Goal: Task Accomplishment & Management: Complete application form

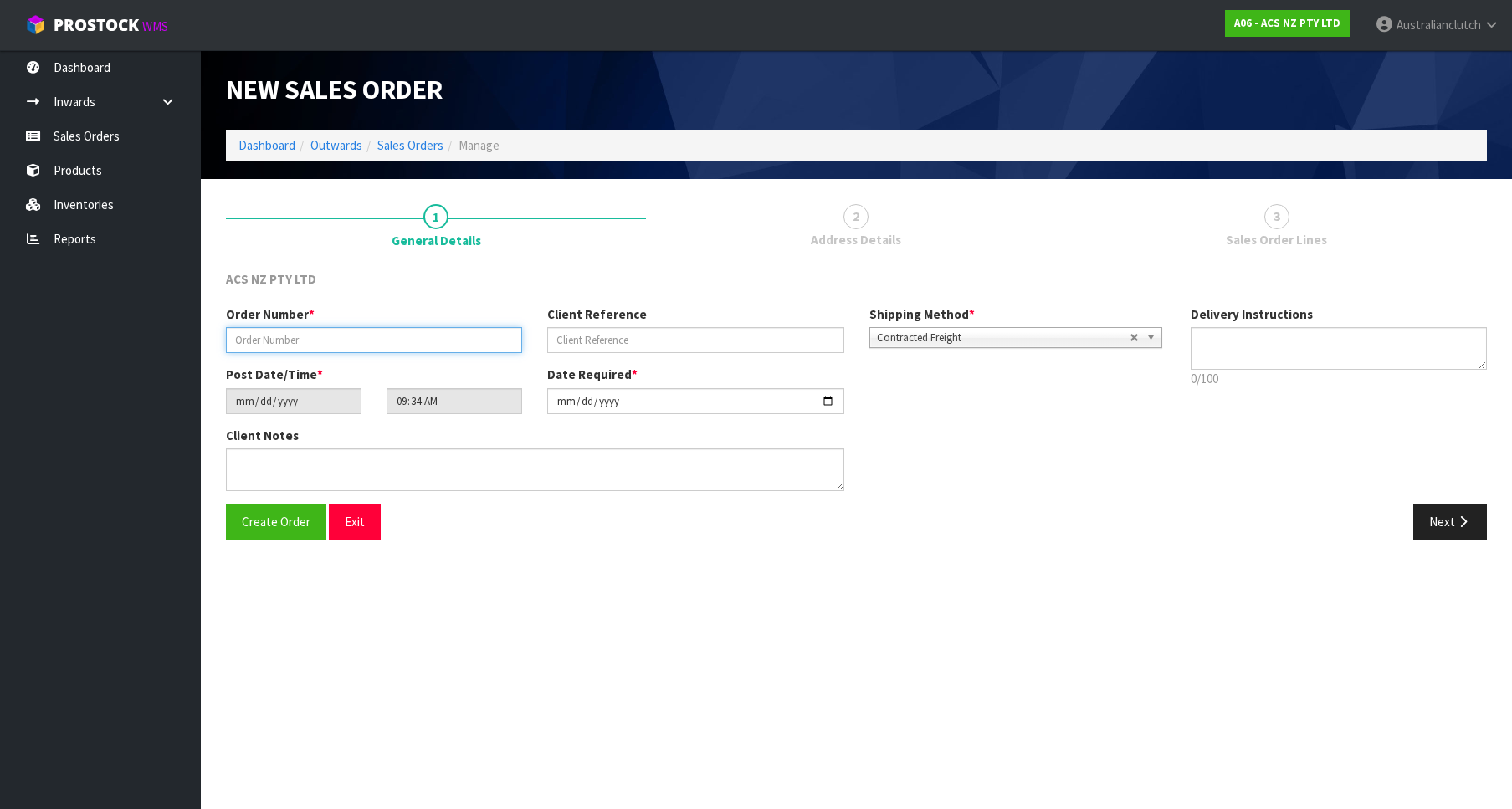
drag, startPoint x: 499, startPoint y: 342, endPoint x: 525, endPoint y: 344, distance: 26.1
click at [496, 342] on input "text" at bounding box center [374, 340] width 296 height 26
paste input "208376.1"
type input "208376.1"
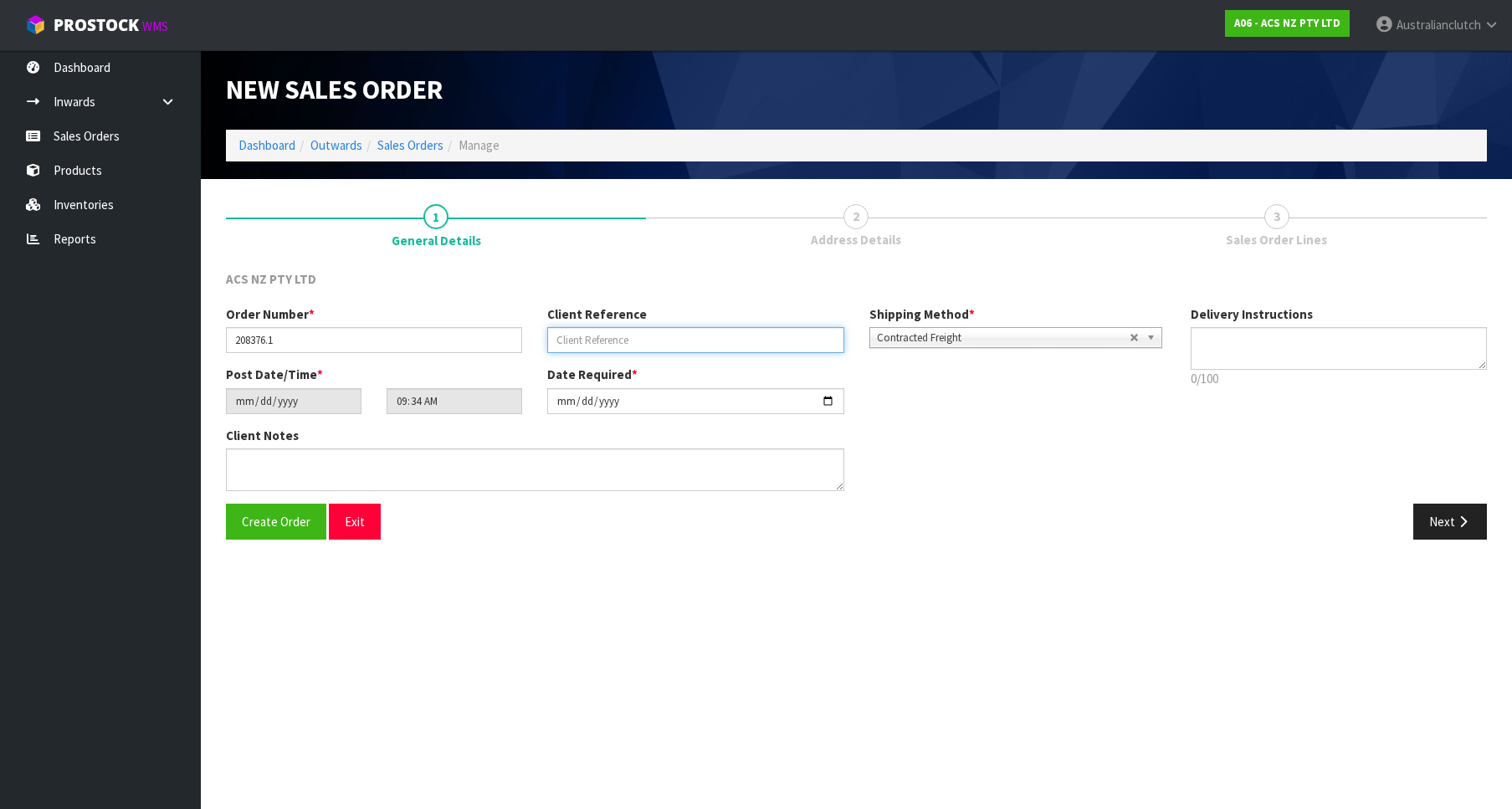
click at [652, 352] on input "text" at bounding box center [695, 340] width 296 height 26
paste input "26:949275"
type input "26:949275"
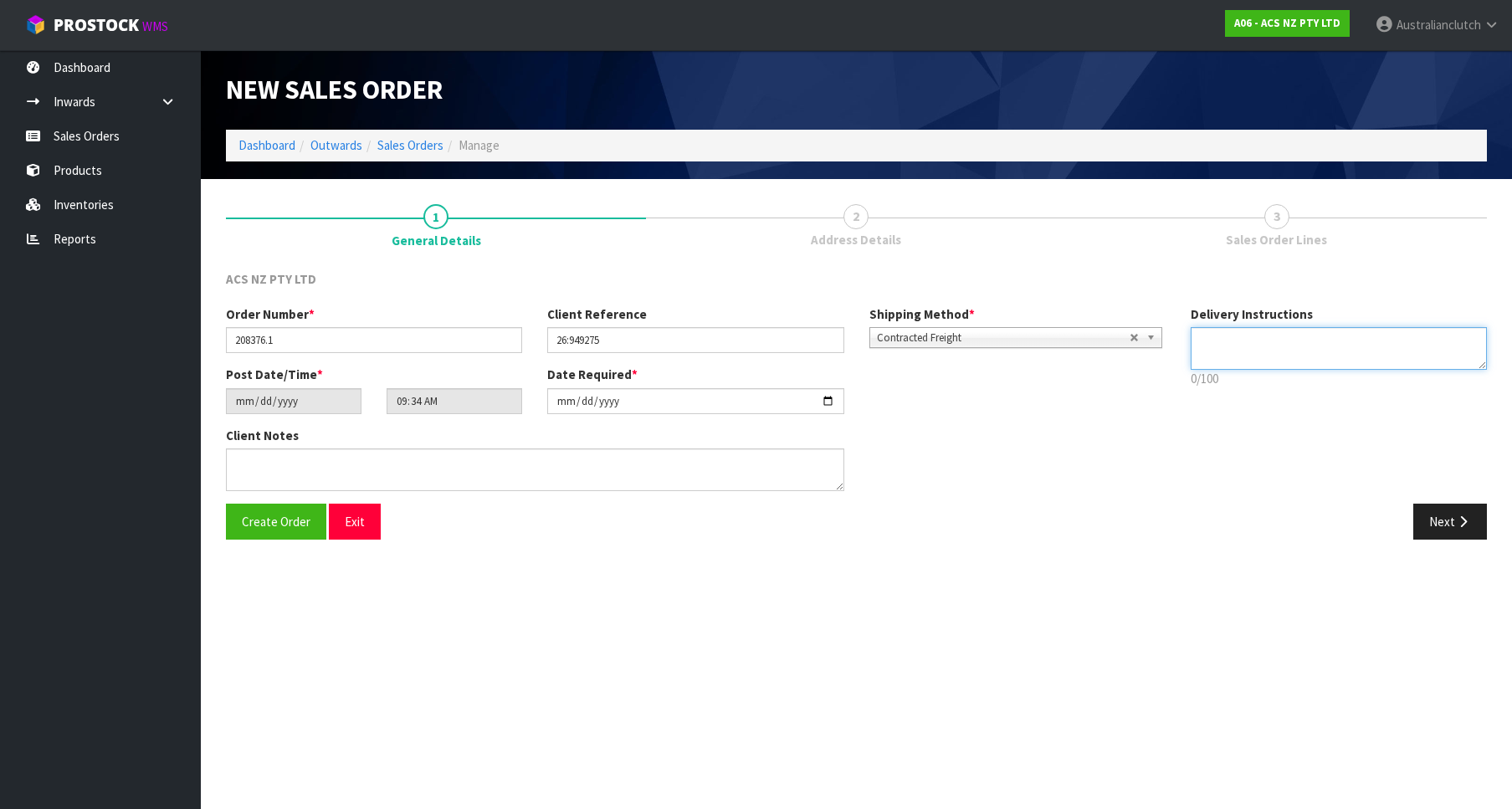
click at [1250, 354] on textarea at bounding box center [1338, 348] width 296 height 42
type textarea "PLEASE SEND VIA NZC"
drag, startPoint x: 1081, startPoint y: 339, endPoint x: 1058, endPoint y: 363, distance: 33.2
click at [1080, 339] on span "Contracted Freight" at bounding box center [1003, 338] width 252 height 20
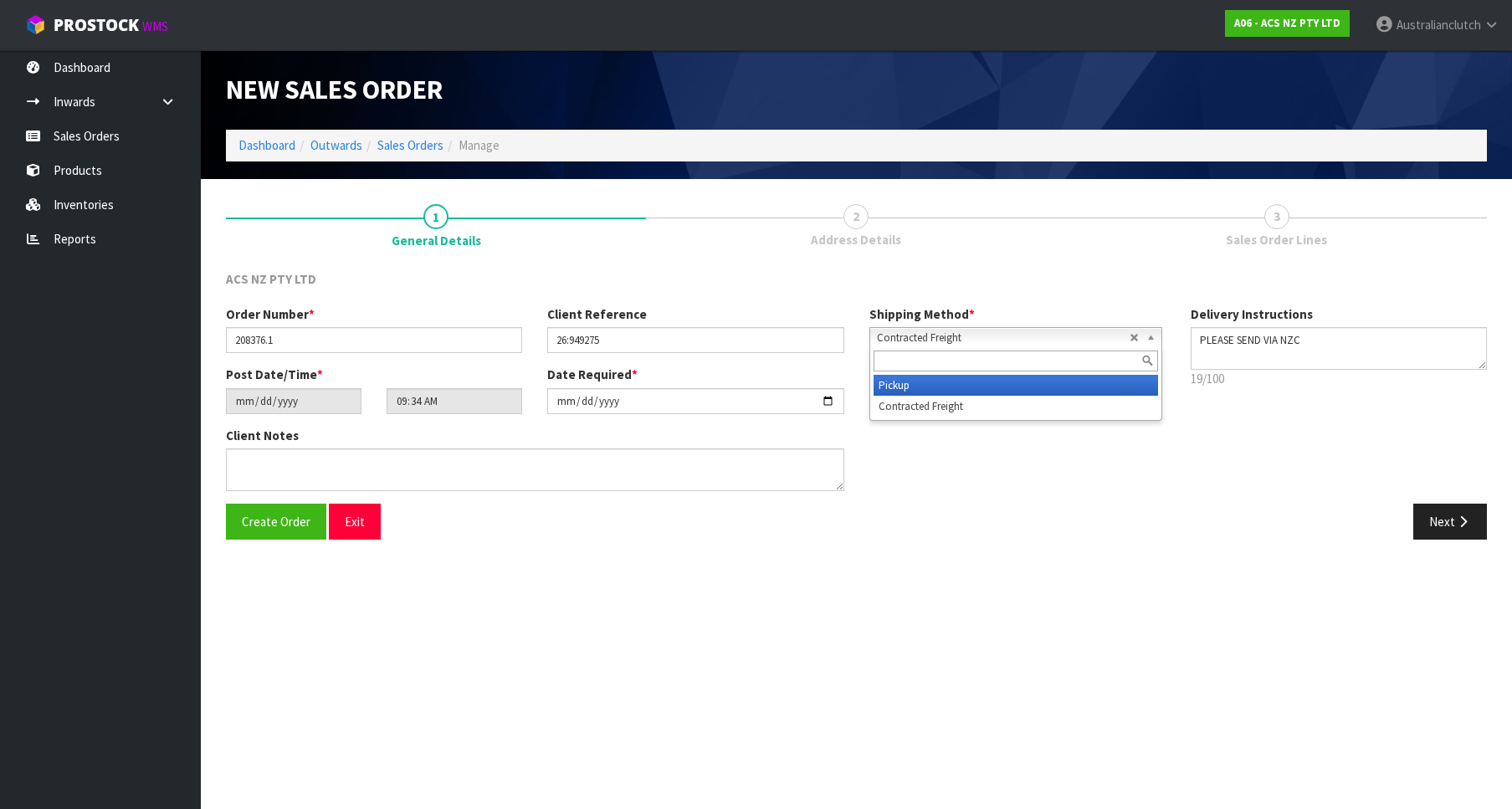
click at [1038, 391] on li "Pickup" at bounding box center [1015, 385] width 284 height 21
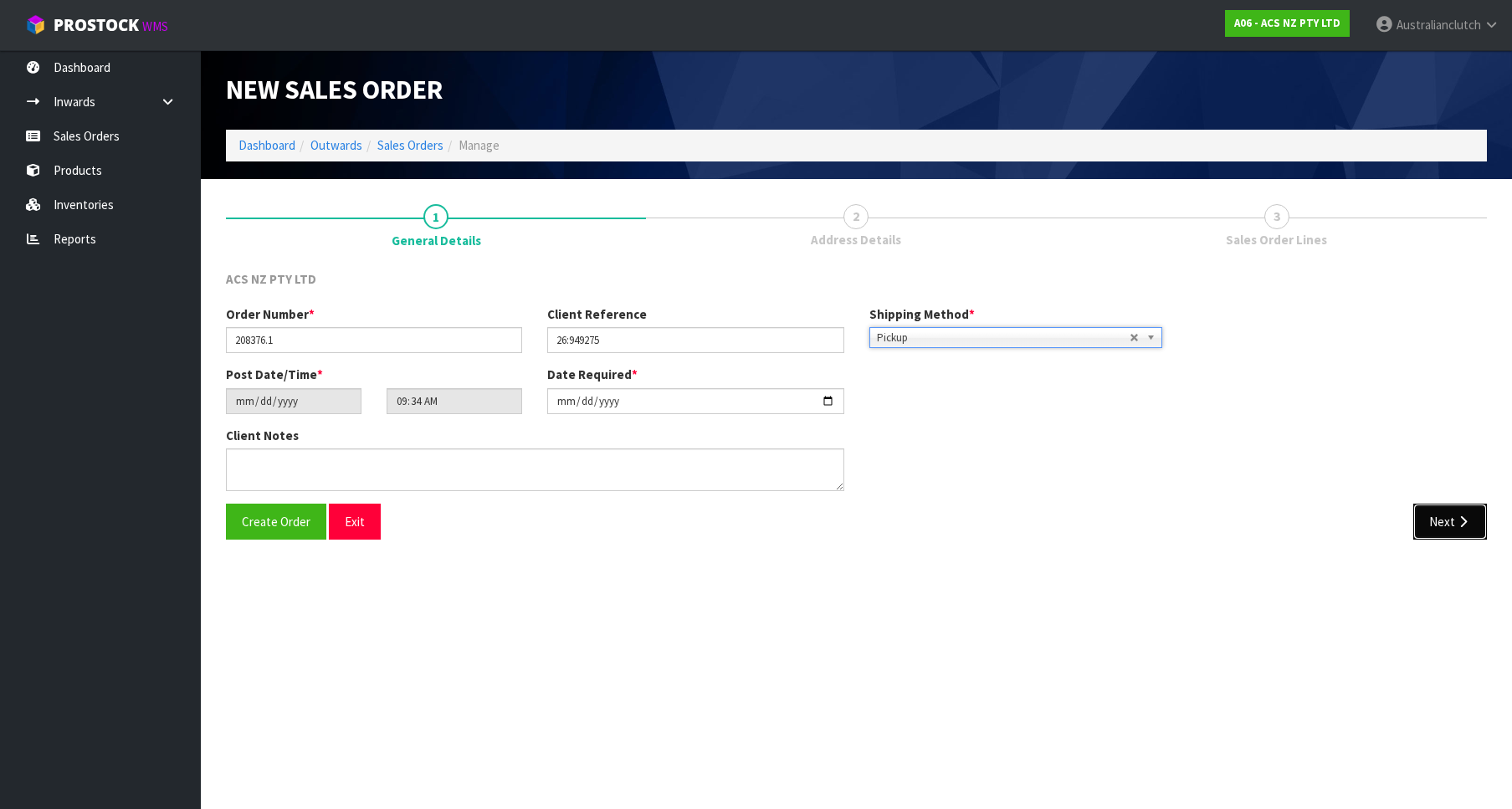
click at [1472, 515] on button "Next" at bounding box center [1450, 522] width 74 height 36
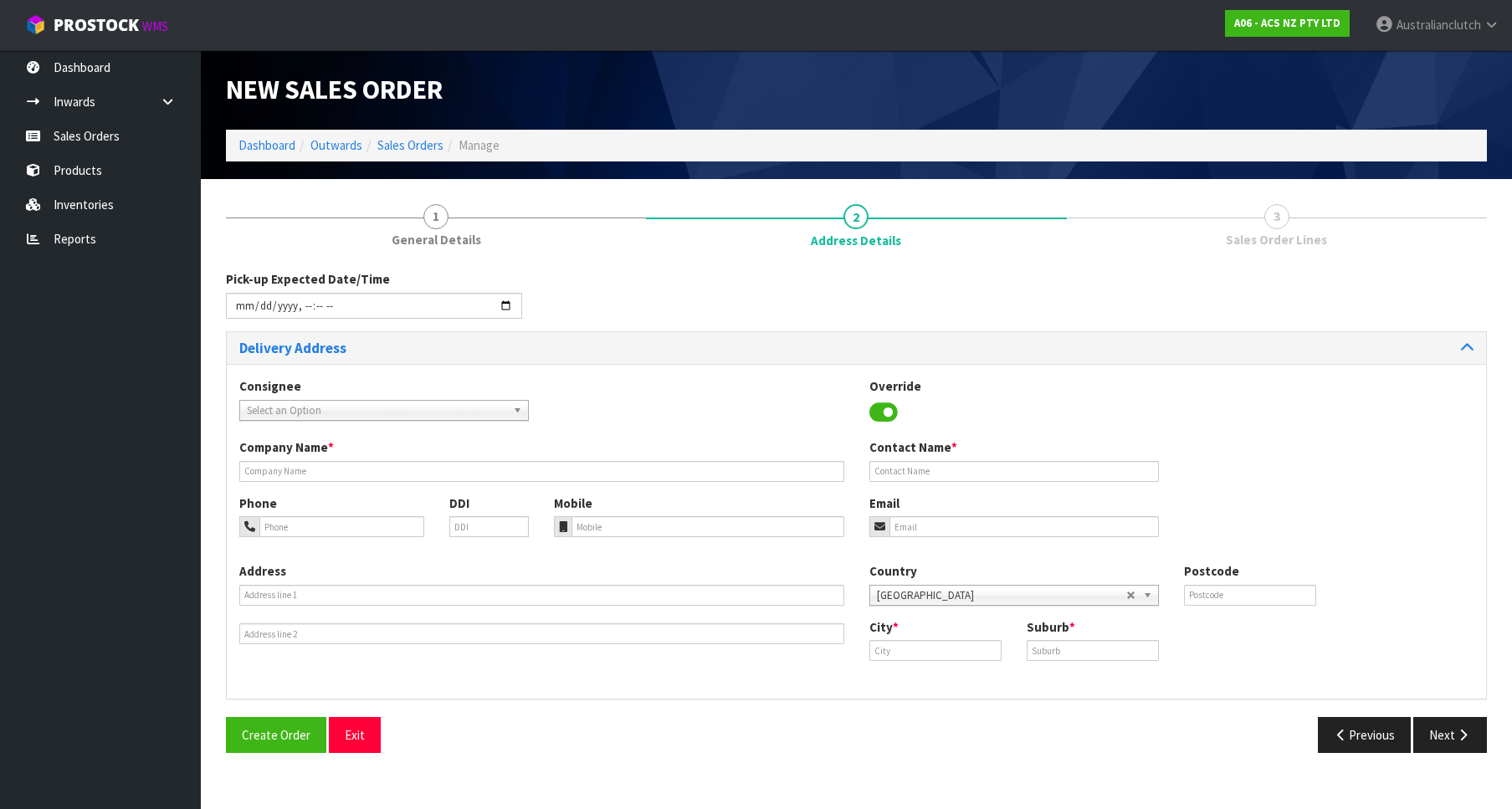
click at [335, 403] on span "Select an Option" at bounding box center [377, 410] width 260 height 20
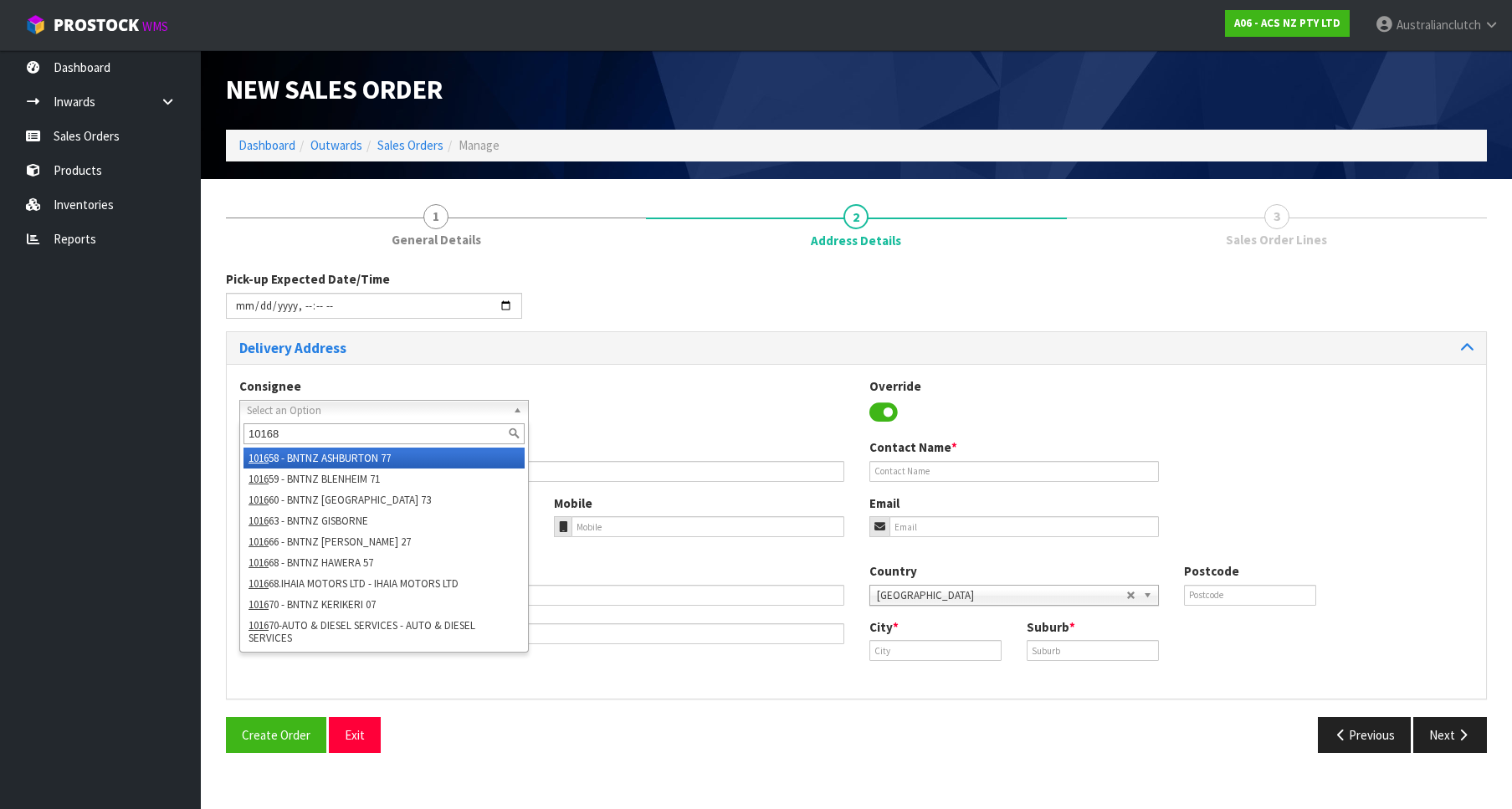
type input "101681"
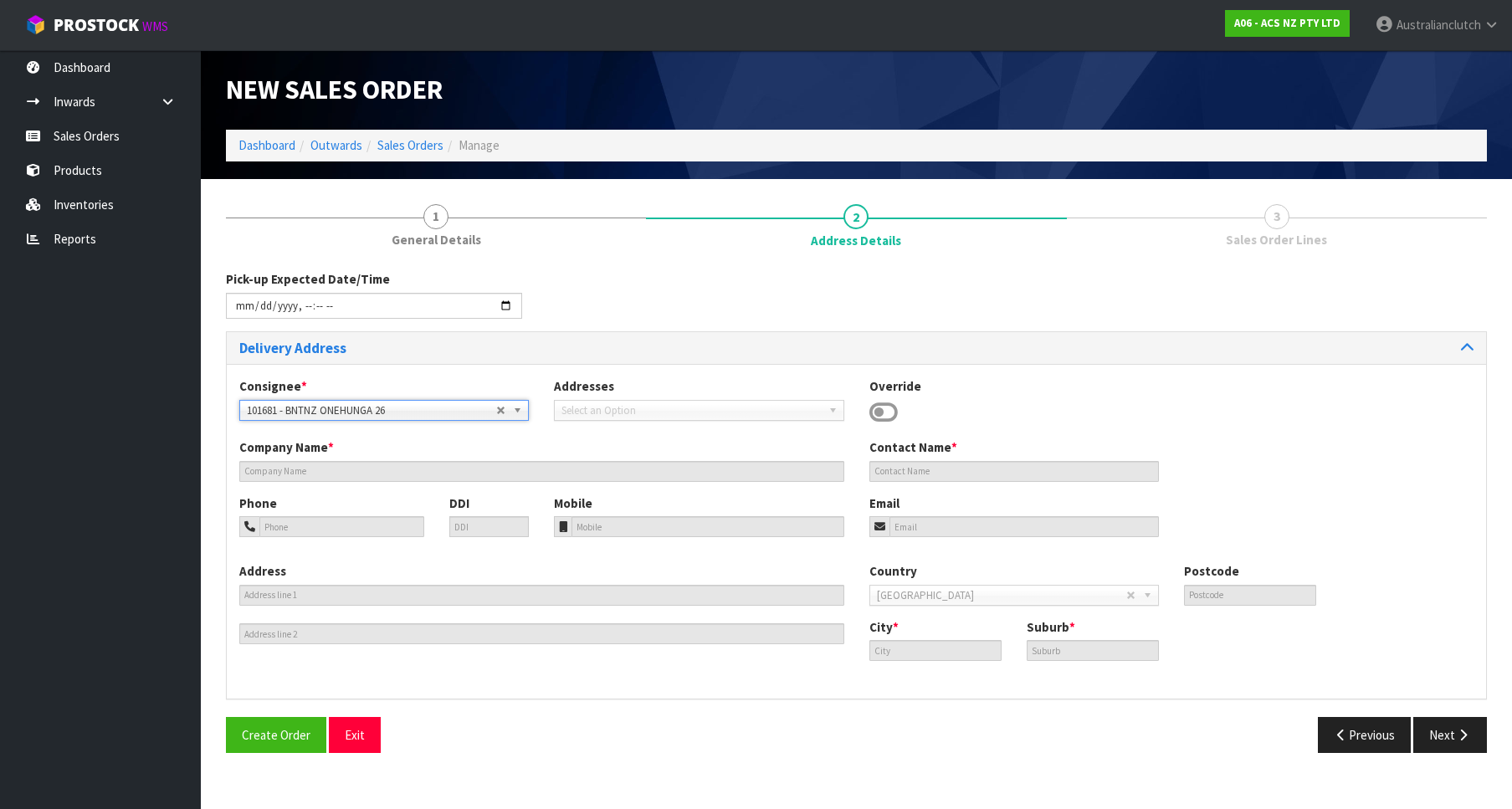
type input "BNTNZ ONEHUNGA 26"
type input "[STREET_ADDRESS]"
type input "1061"
type input "[GEOGRAPHIC_DATA]"
type input "ONEHUNGA"
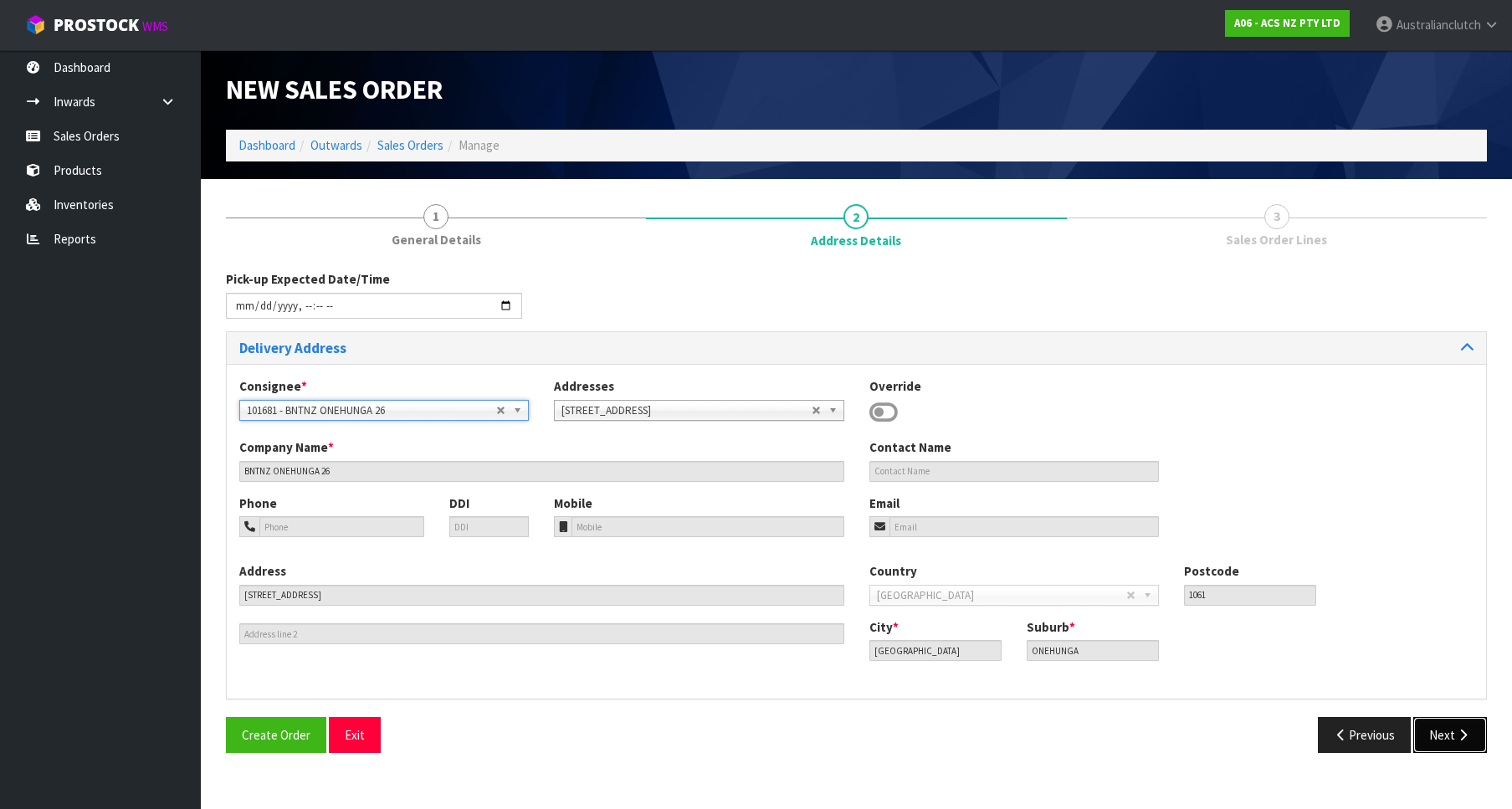
drag, startPoint x: 1448, startPoint y: 721, endPoint x: 1170, endPoint y: 585, distance: 309.5
click at [1449, 721] on button "Next" at bounding box center [1450, 735] width 74 height 36
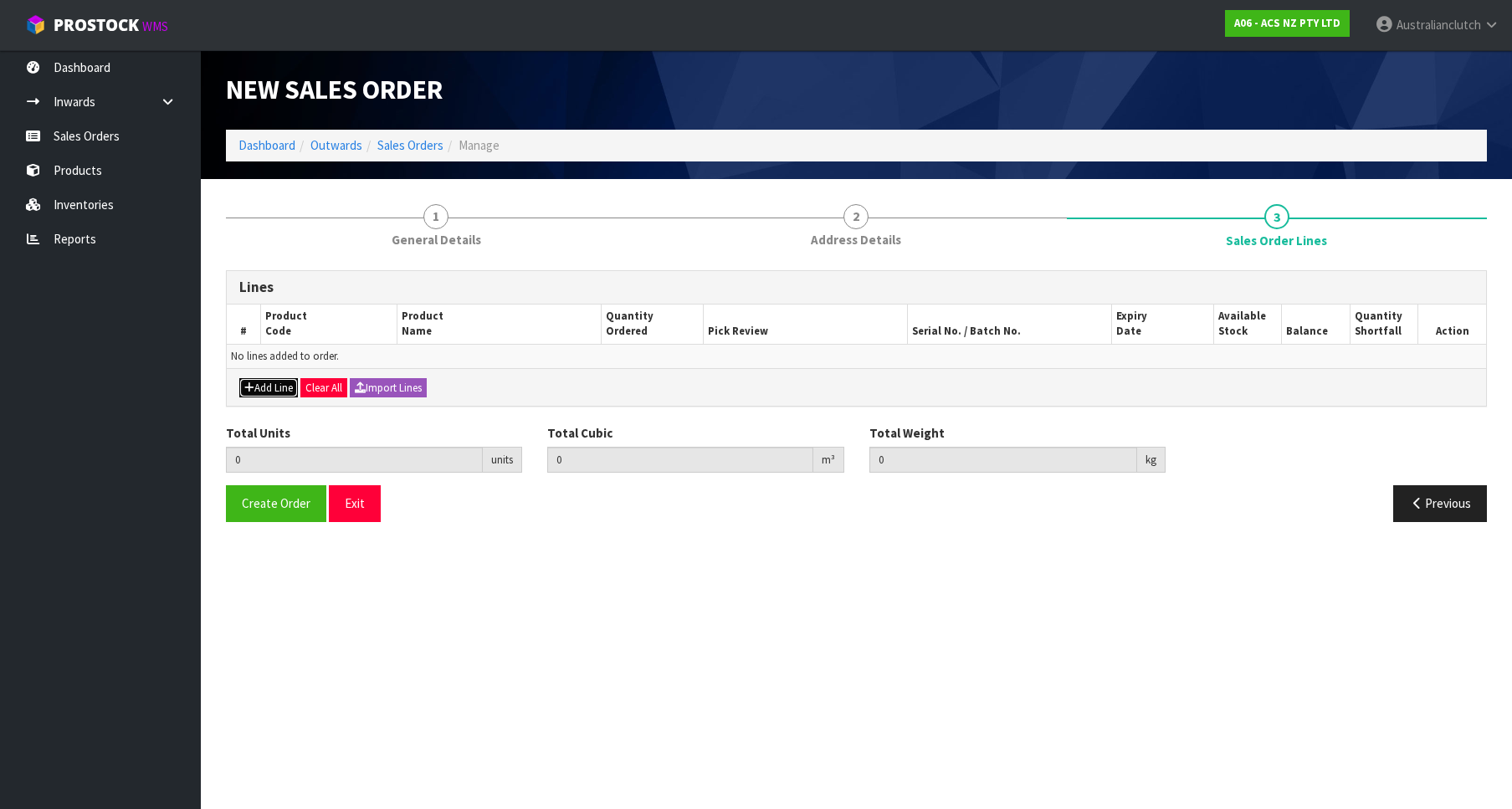
click at [260, 386] on button "Add Line" at bounding box center [268, 388] width 59 height 20
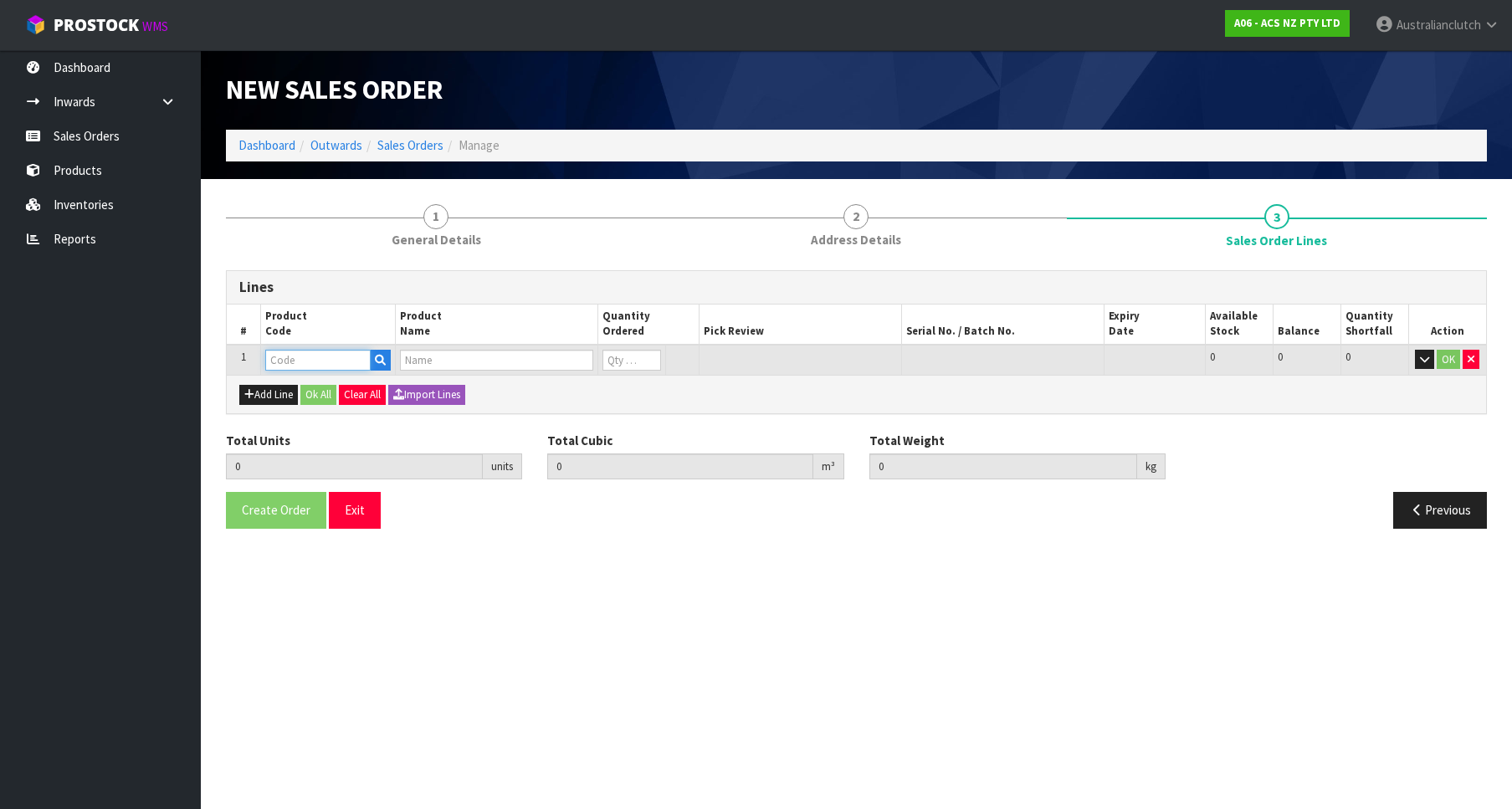
click at [300, 356] on input "text" at bounding box center [317, 360] width 105 height 21
paste input "KIZ38019"
type input "KIZ38019"
type input "1"
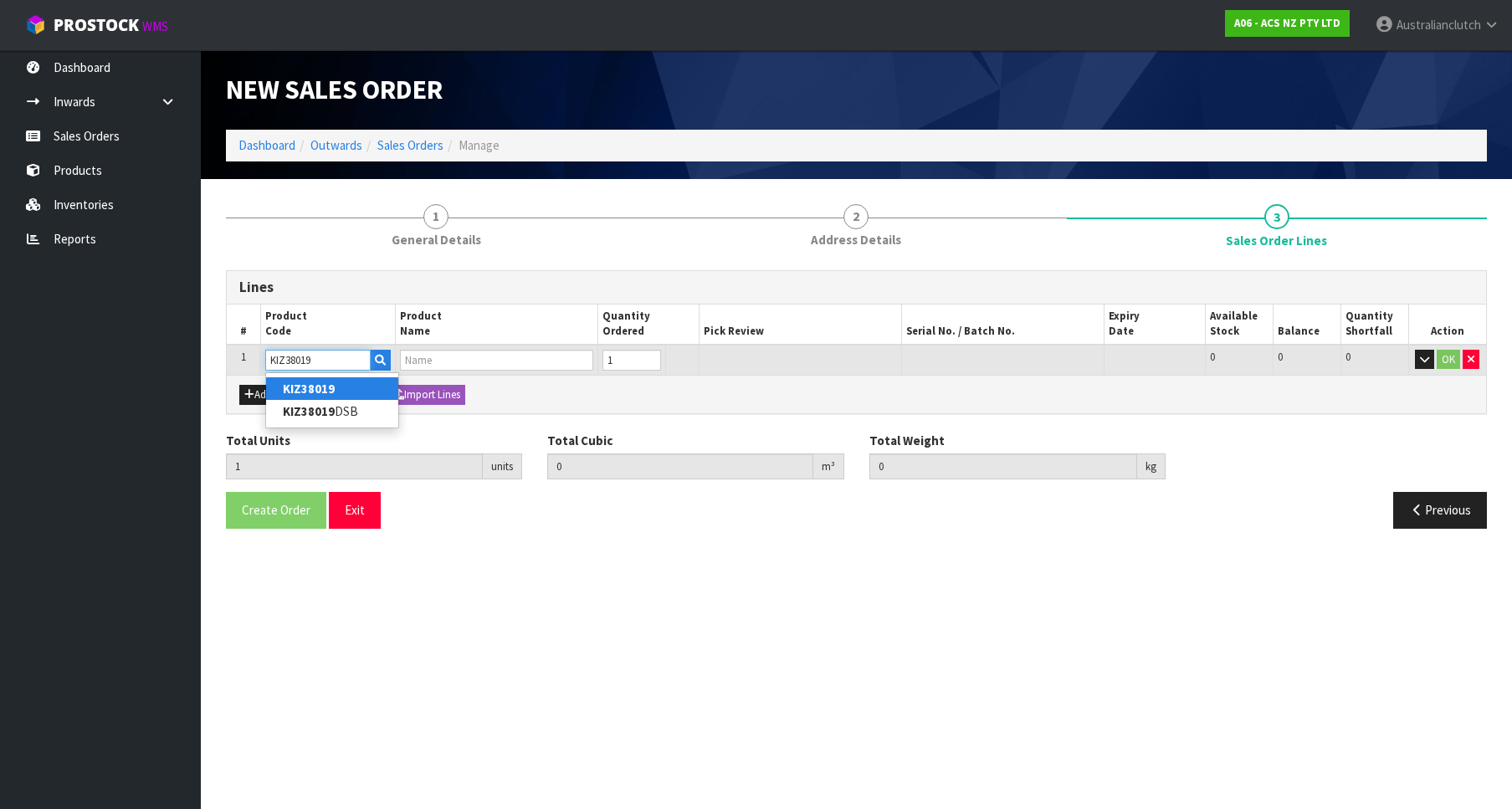
click at [651, 355] on input "1" at bounding box center [631, 360] width 59 height 21
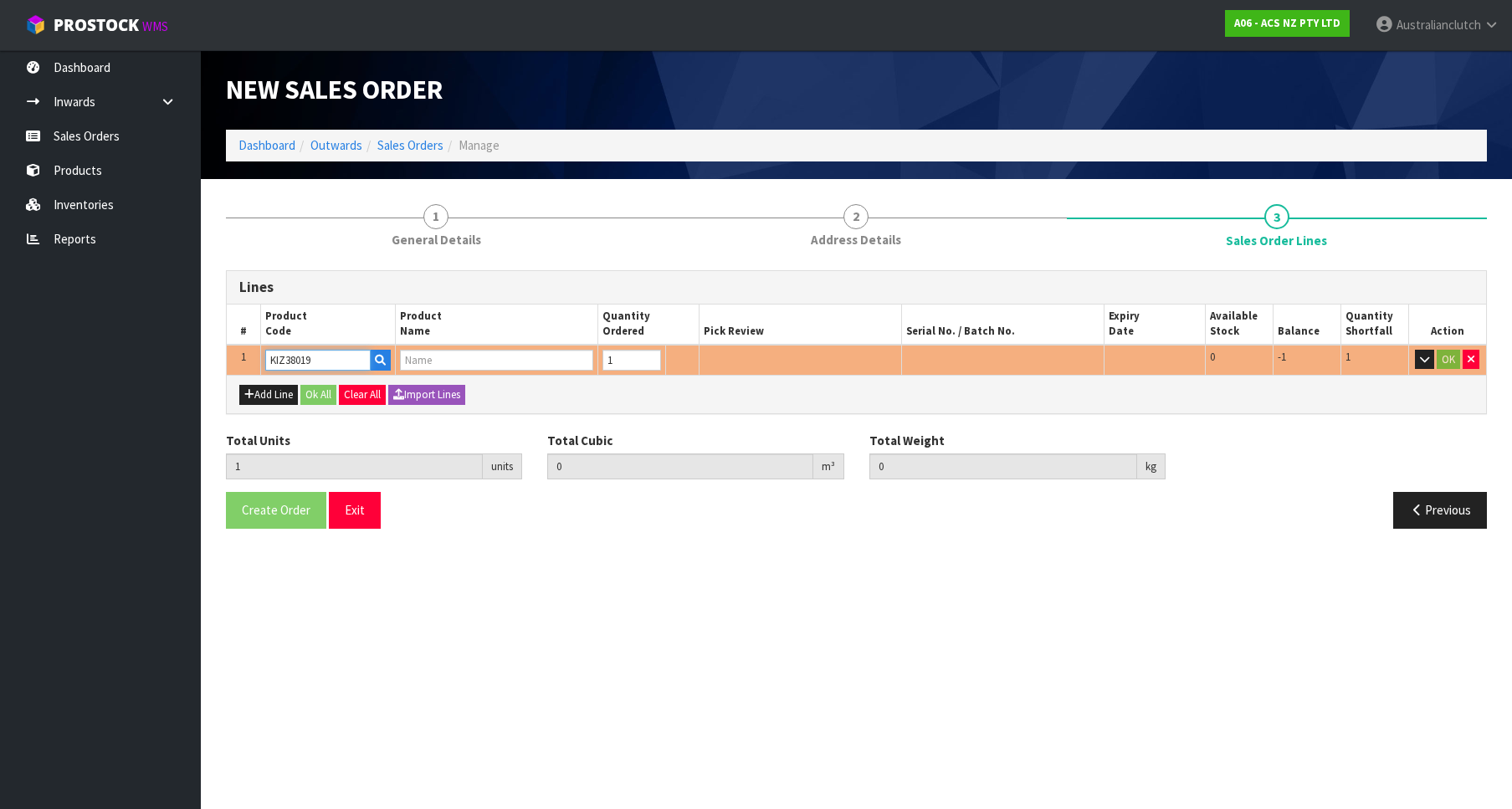
type input "KIZ38019"
type input "0"
click at [1022, 471] on input "0" at bounding box center [1003, 466] width 268 height 26
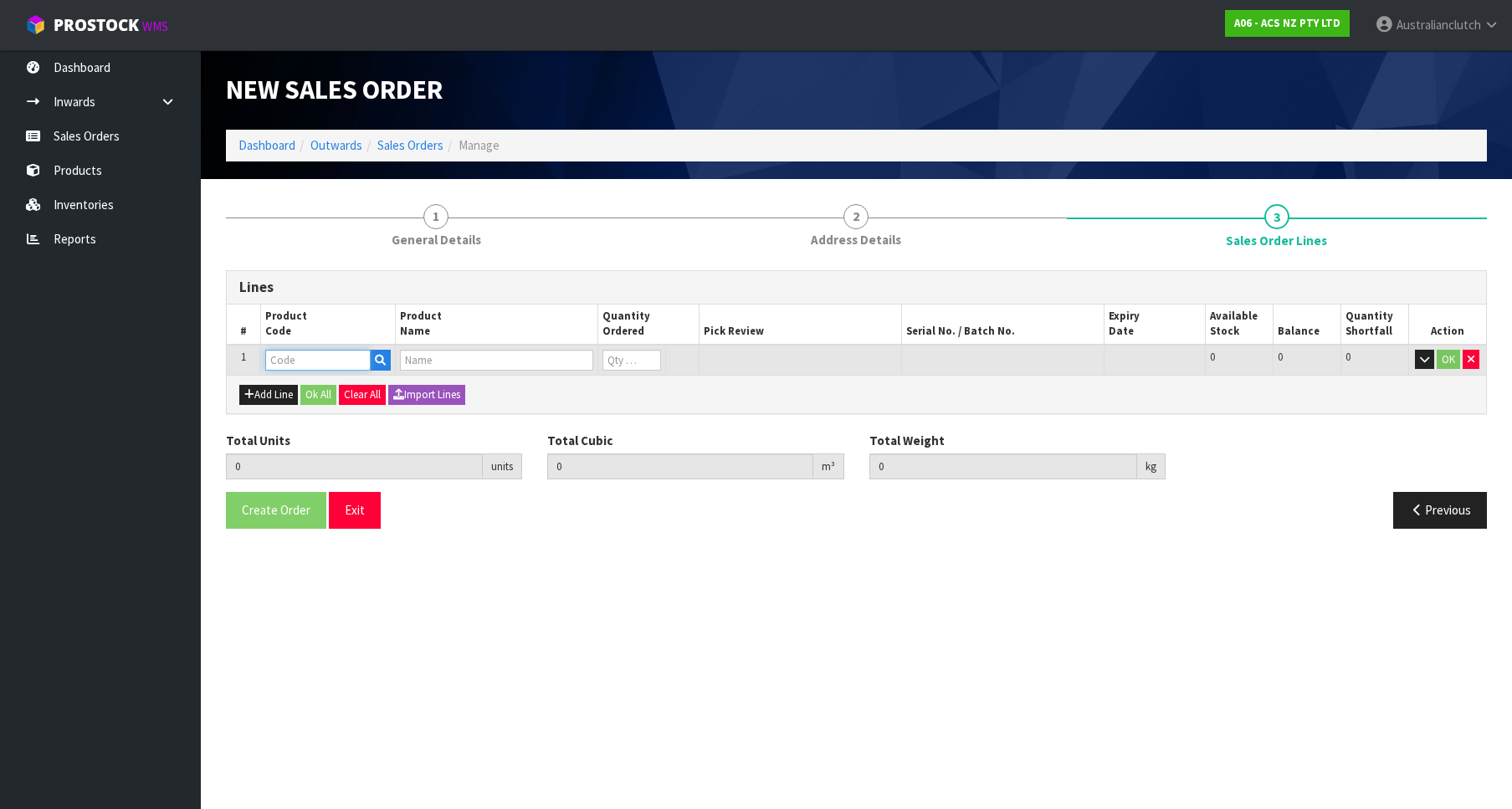
click at [344, 361] on input "text" at bounding box center [317, 360] width 105 height 21
paste input "KIZ38019"
type input "KIZ38019"
click at [378, 391] on link "KIZ38019" at bounding box center [332, 388] width 133 height 23
type input "KIZ38019"
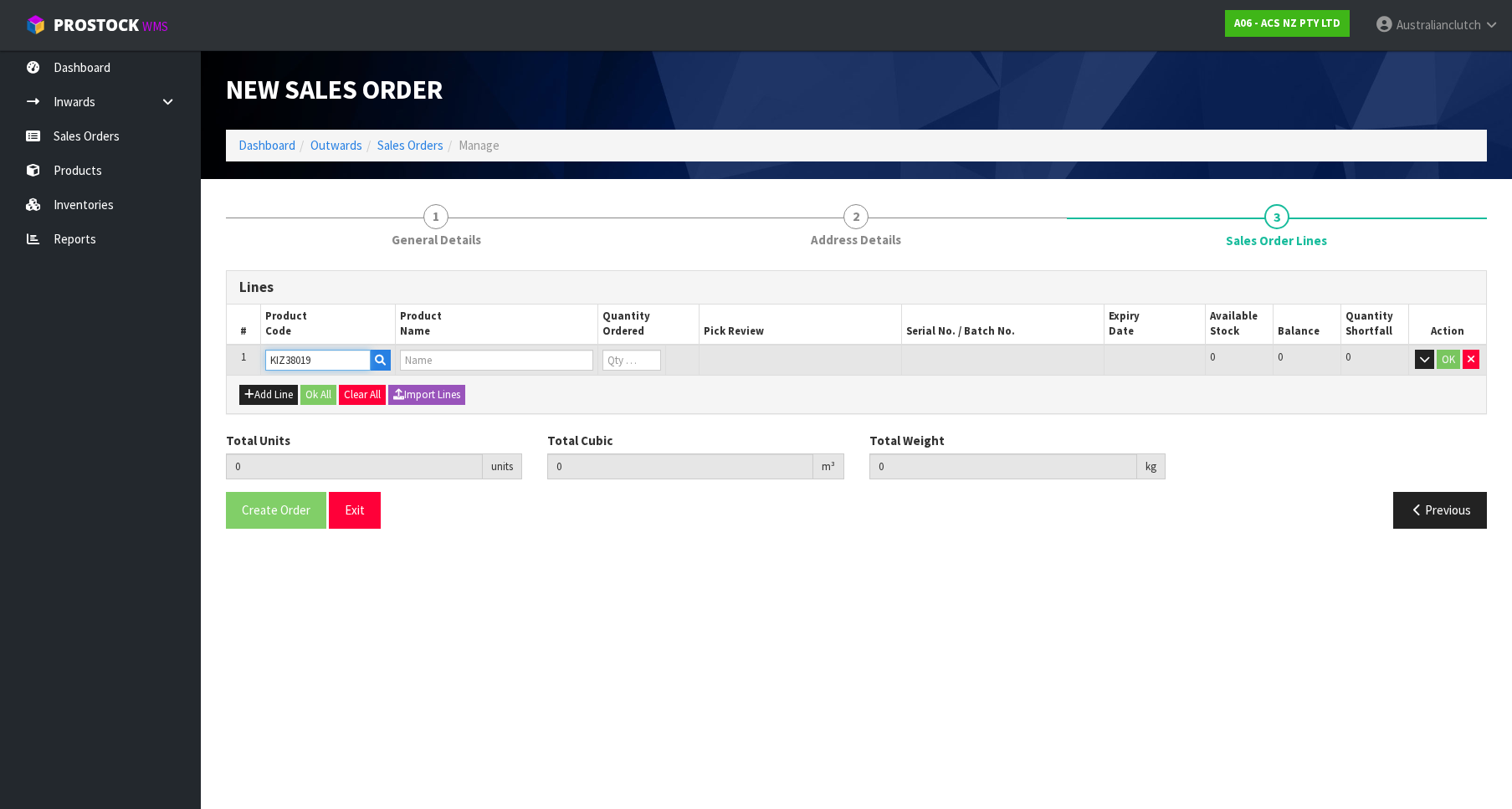
type input "0.000000"
type input "0.000"
type input "KIT COM ISUZU 6HK1-TCS"
type input "0"
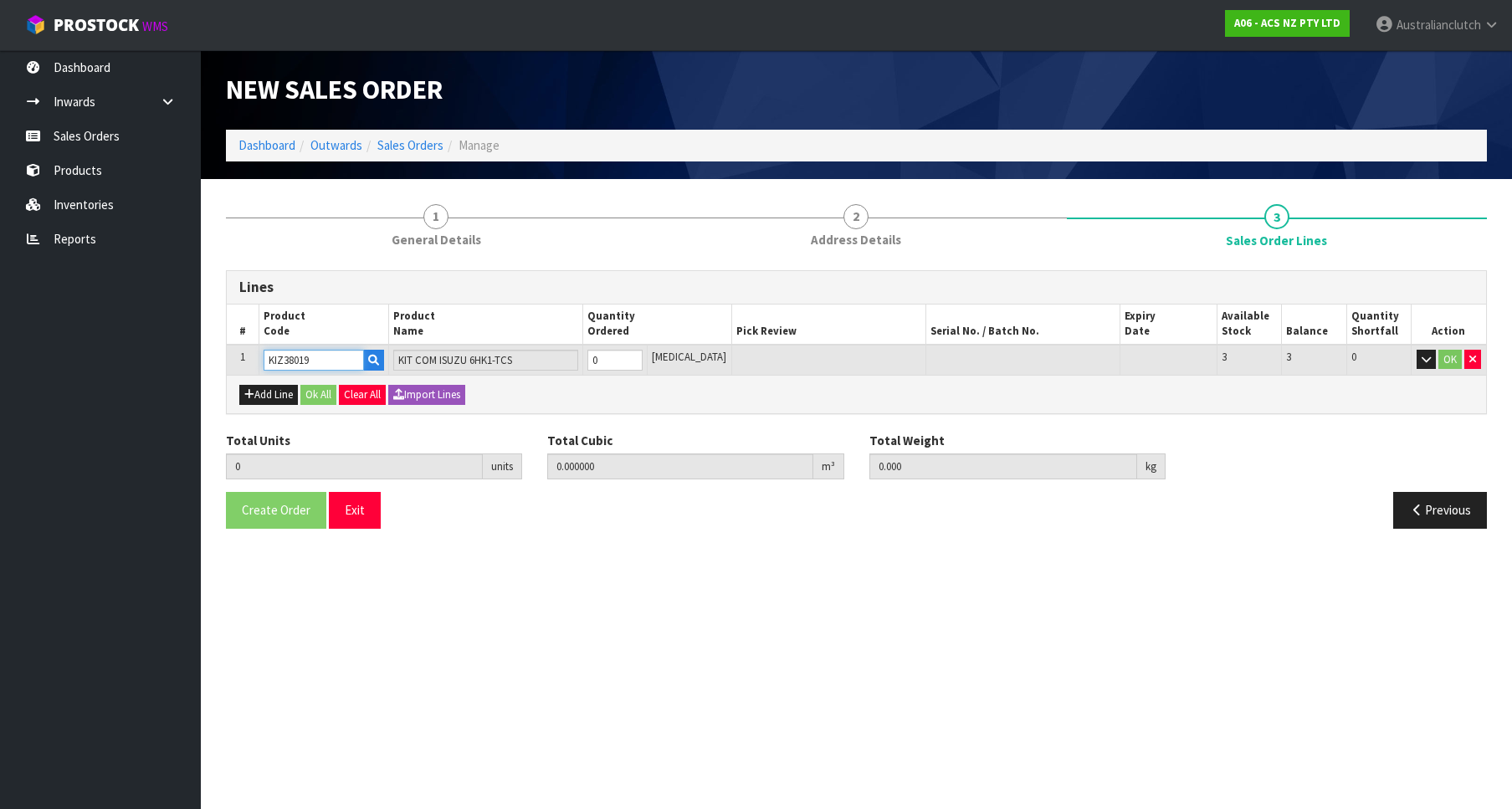
type input "1"
type input "0.0424"
type input "35.21"
type input "1"
click at [643, 354] on input "1" at bounding box center [614, 360] width 55 height 21
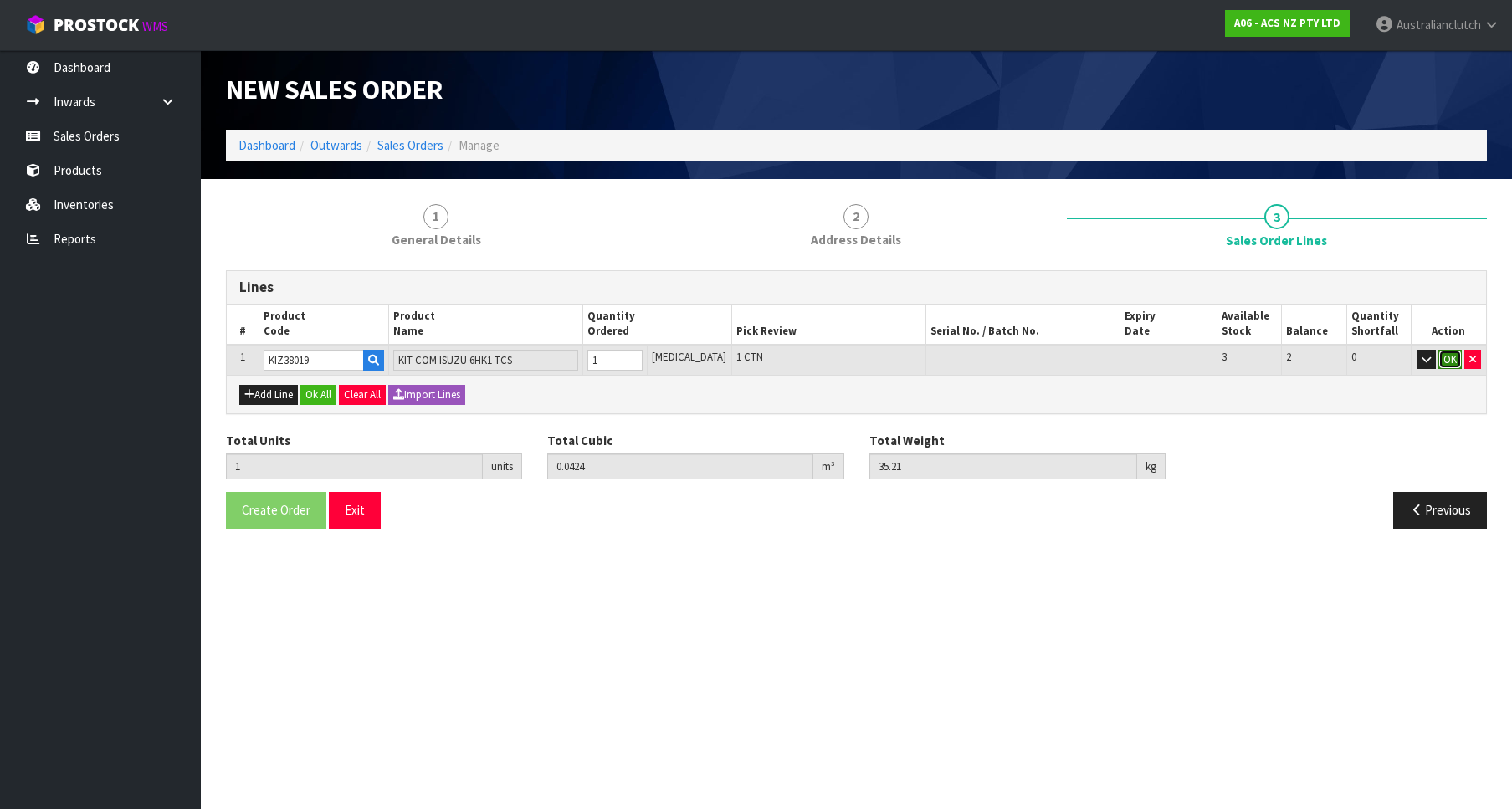
click at [1452, 358] on button "OK" at bounding box center [1450, 360] width 23 height 20
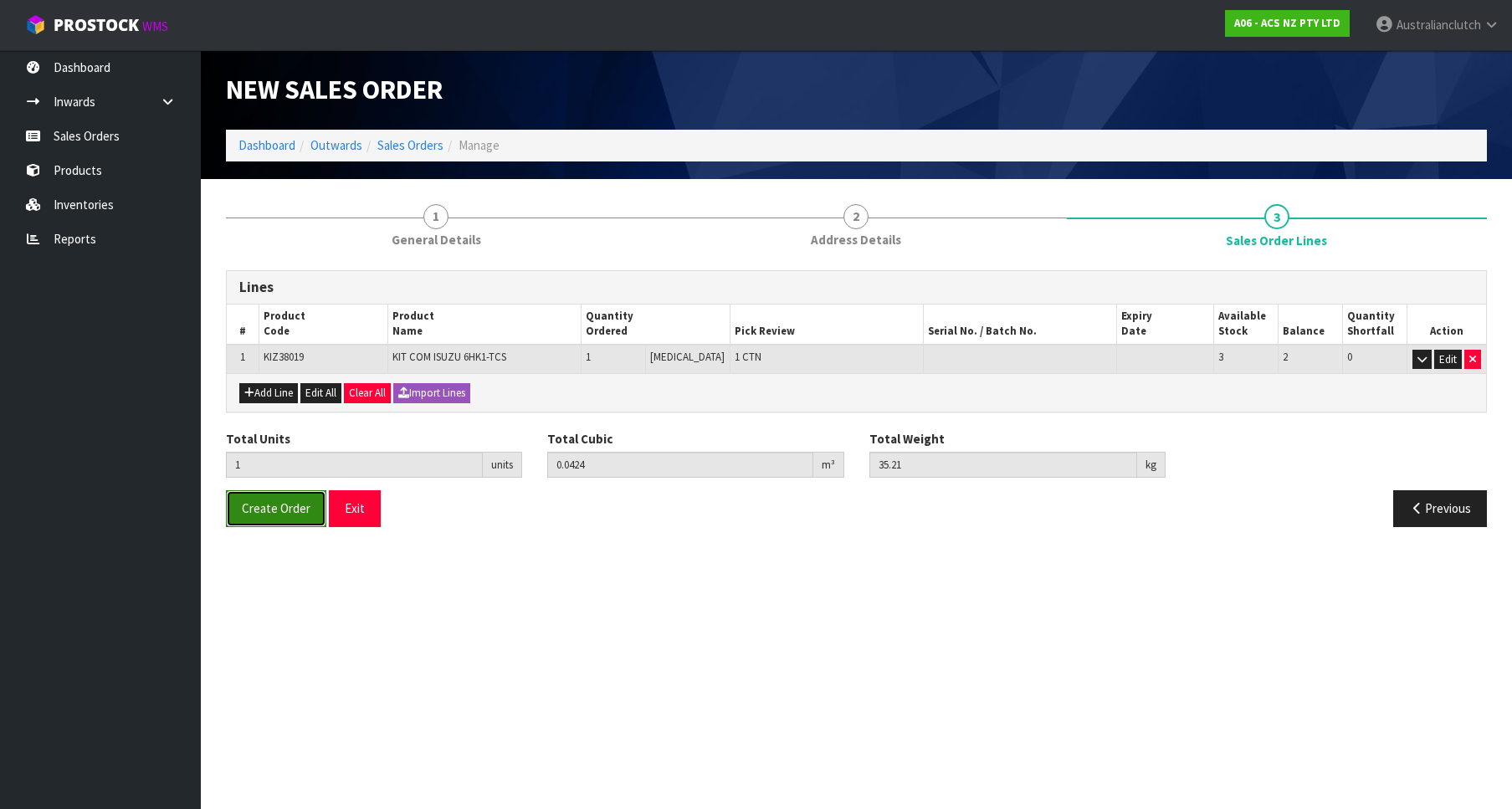
click at [277, 527] on button "Create Order" at bounding box center [276, 509] width 100 height 36
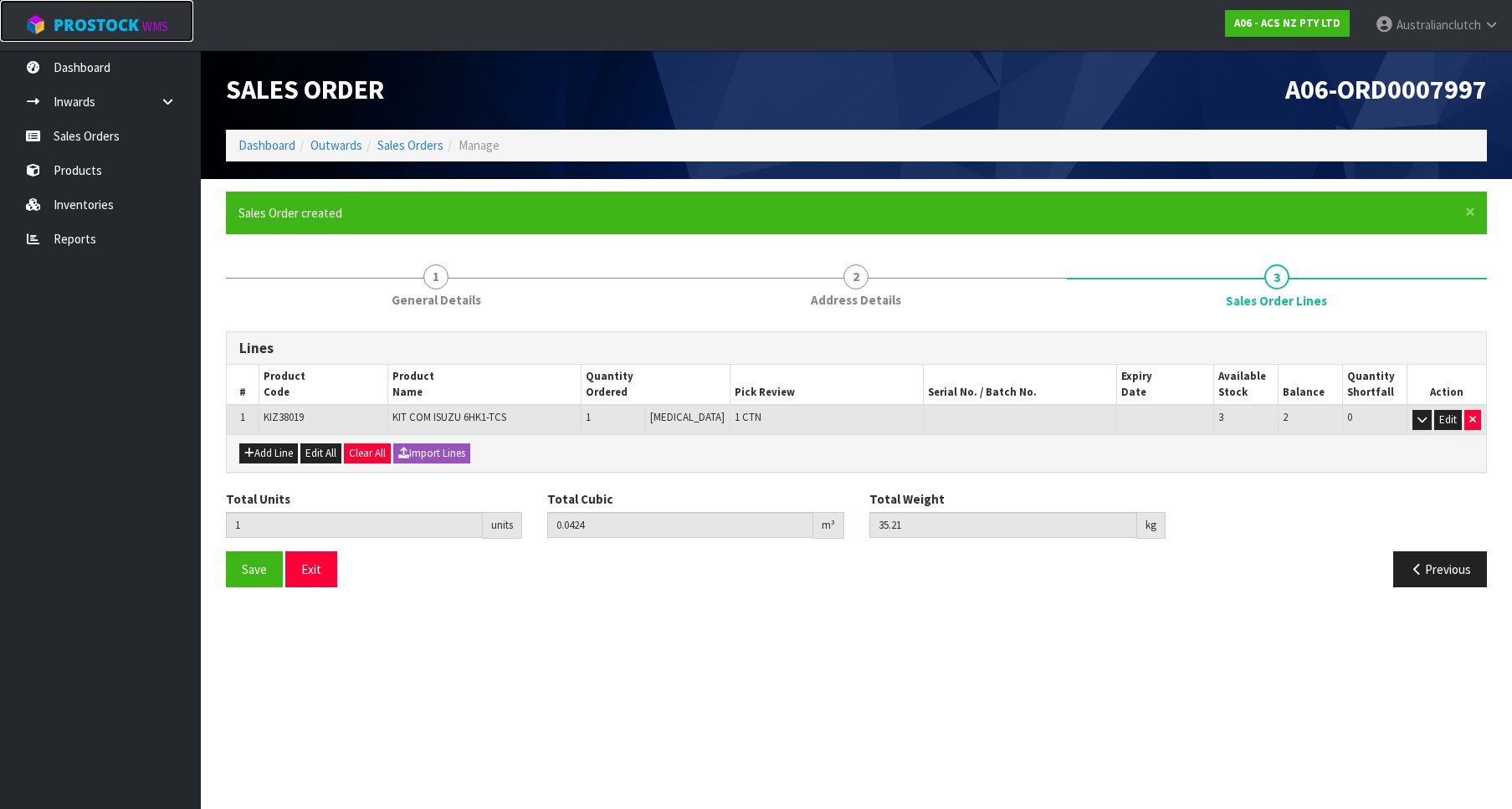
click at [18, 17] on link "ProStock WMS" at bounding box center [96, 21] width 193 height 41
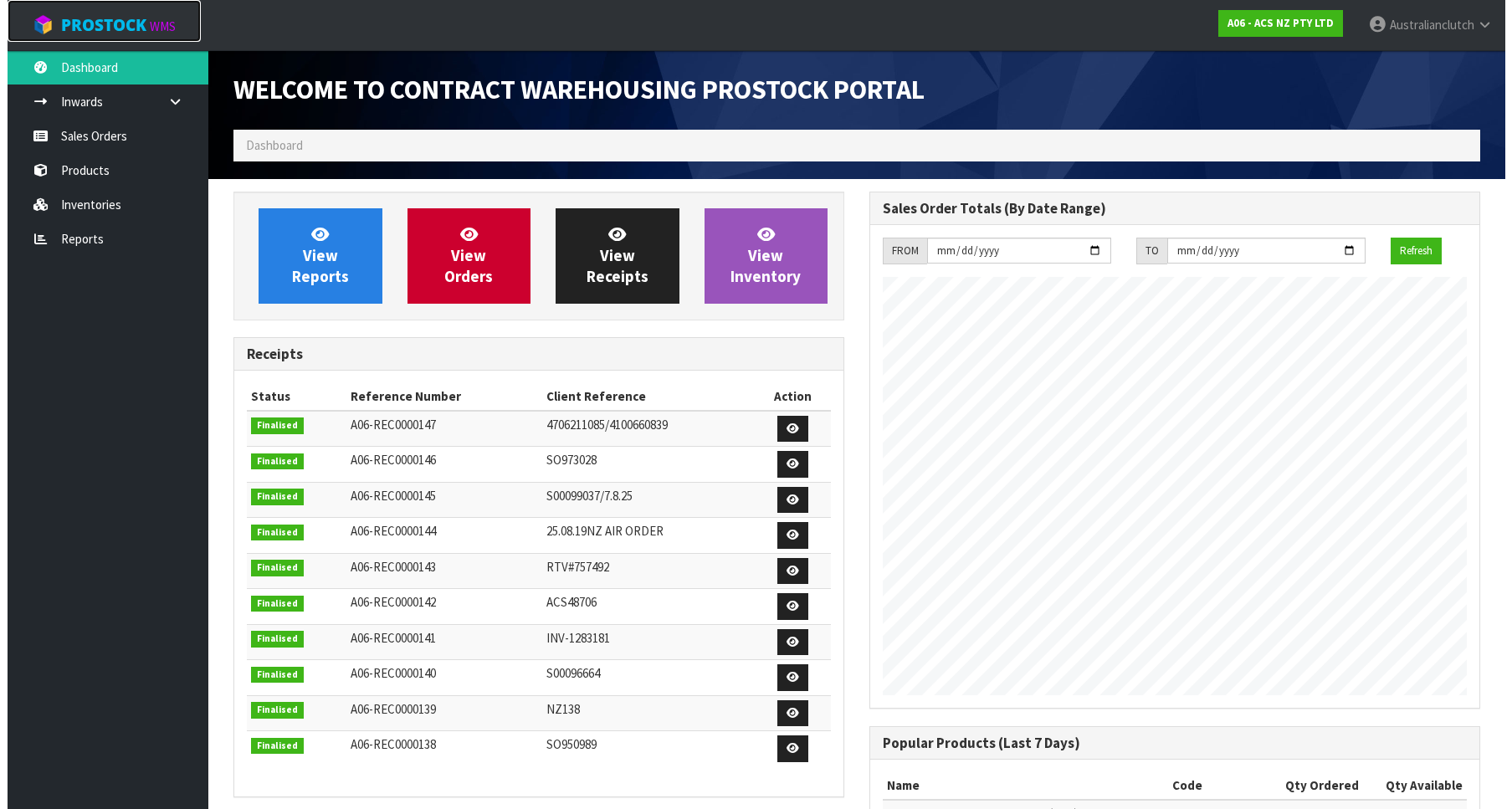
scroll to position [929, 636]
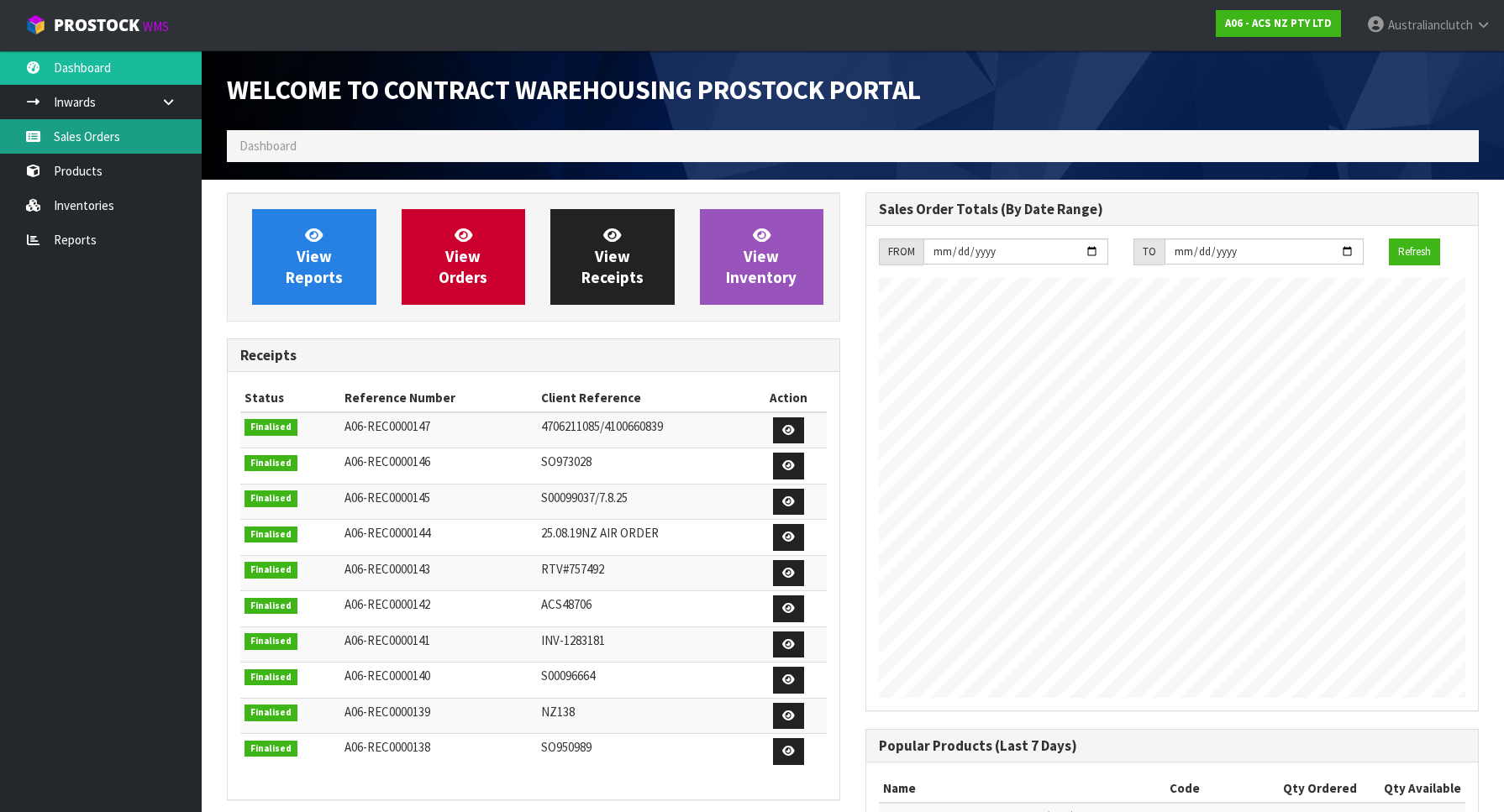
click at [88, 127] on link "Sales Orders" at bounding box center [101, 137] width 202 height 34
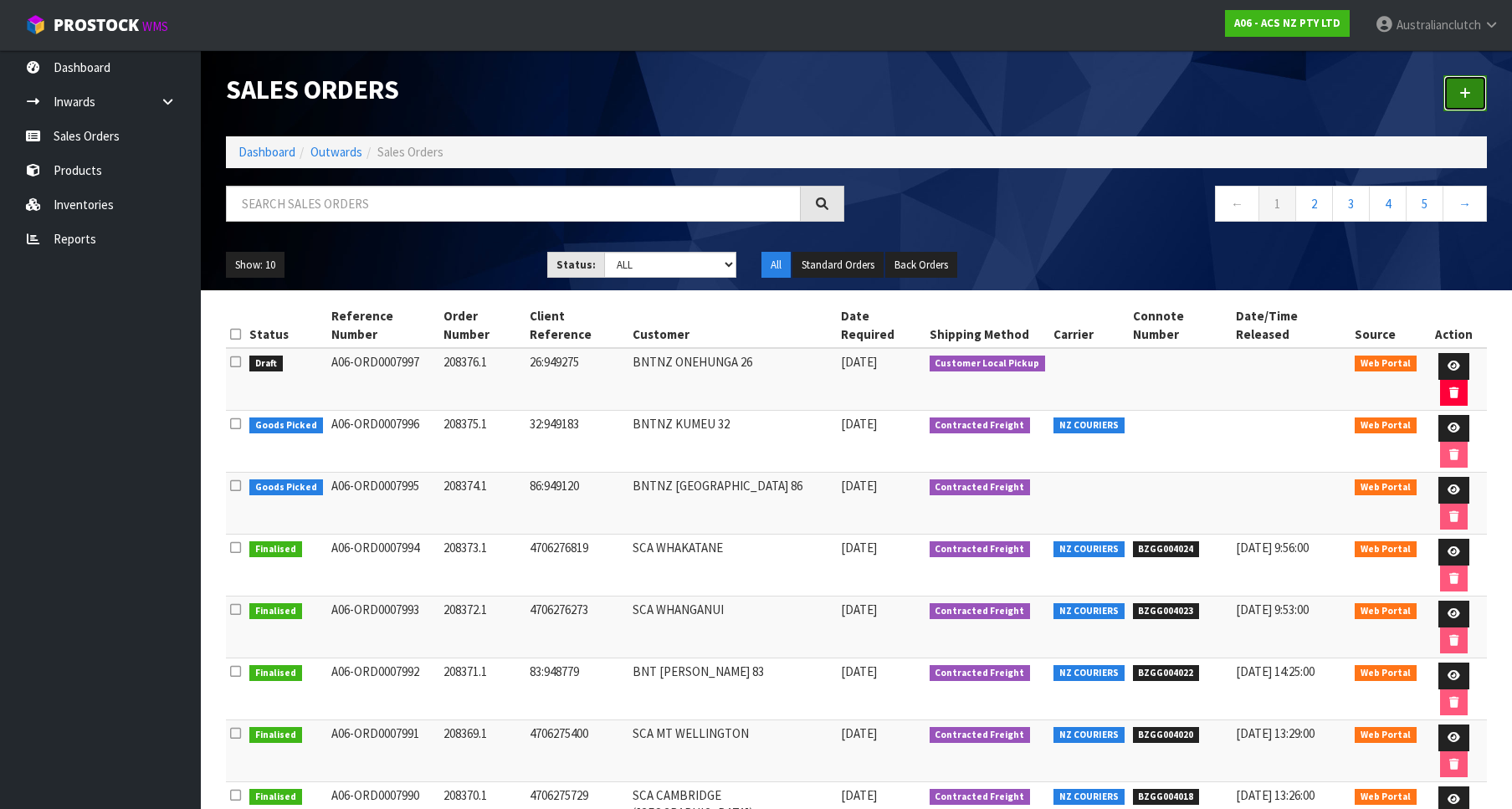
click at [1448, 91] on link at bounding box center [1465, 94] width 43 height 36
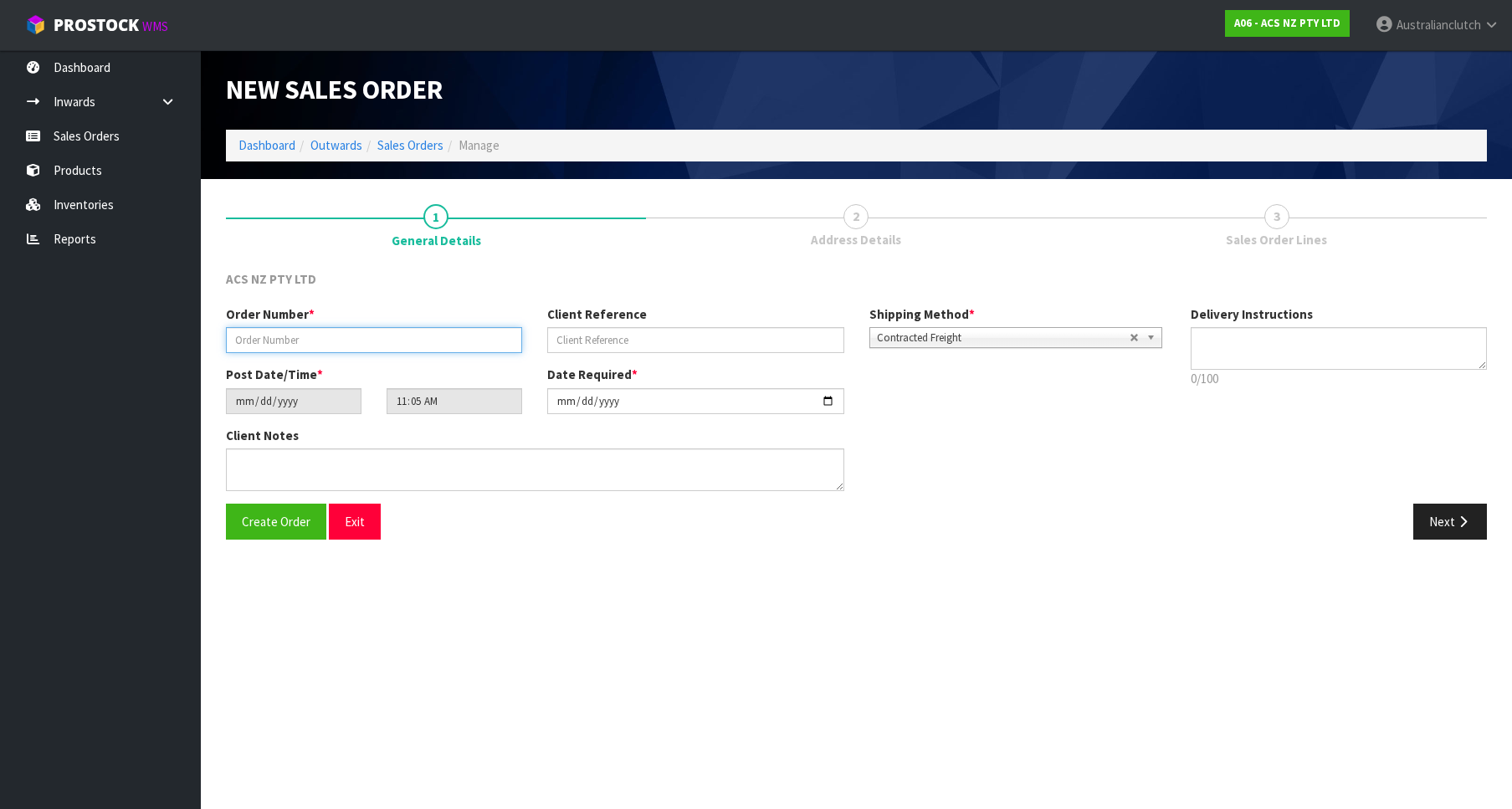
click at [326, 336] on input "text" at bounding box center [374, 340] width 296 height 26
paste input "208377.1"
type input "208377.1"
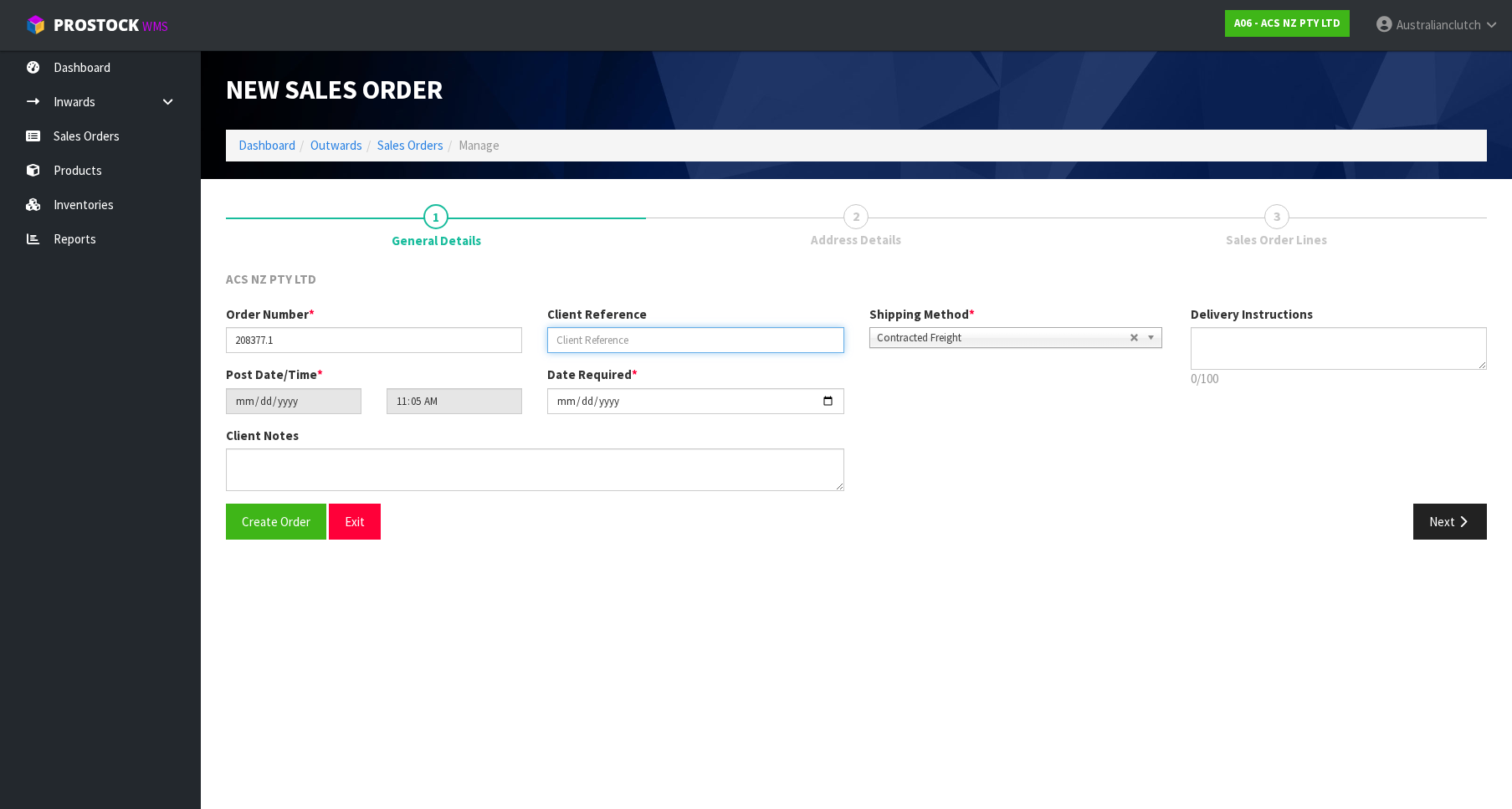
click at [633, 335] on input "text" at bounding box center [695, 340] width 296 height 26
paste input "81:949293"
type input "81:949293"
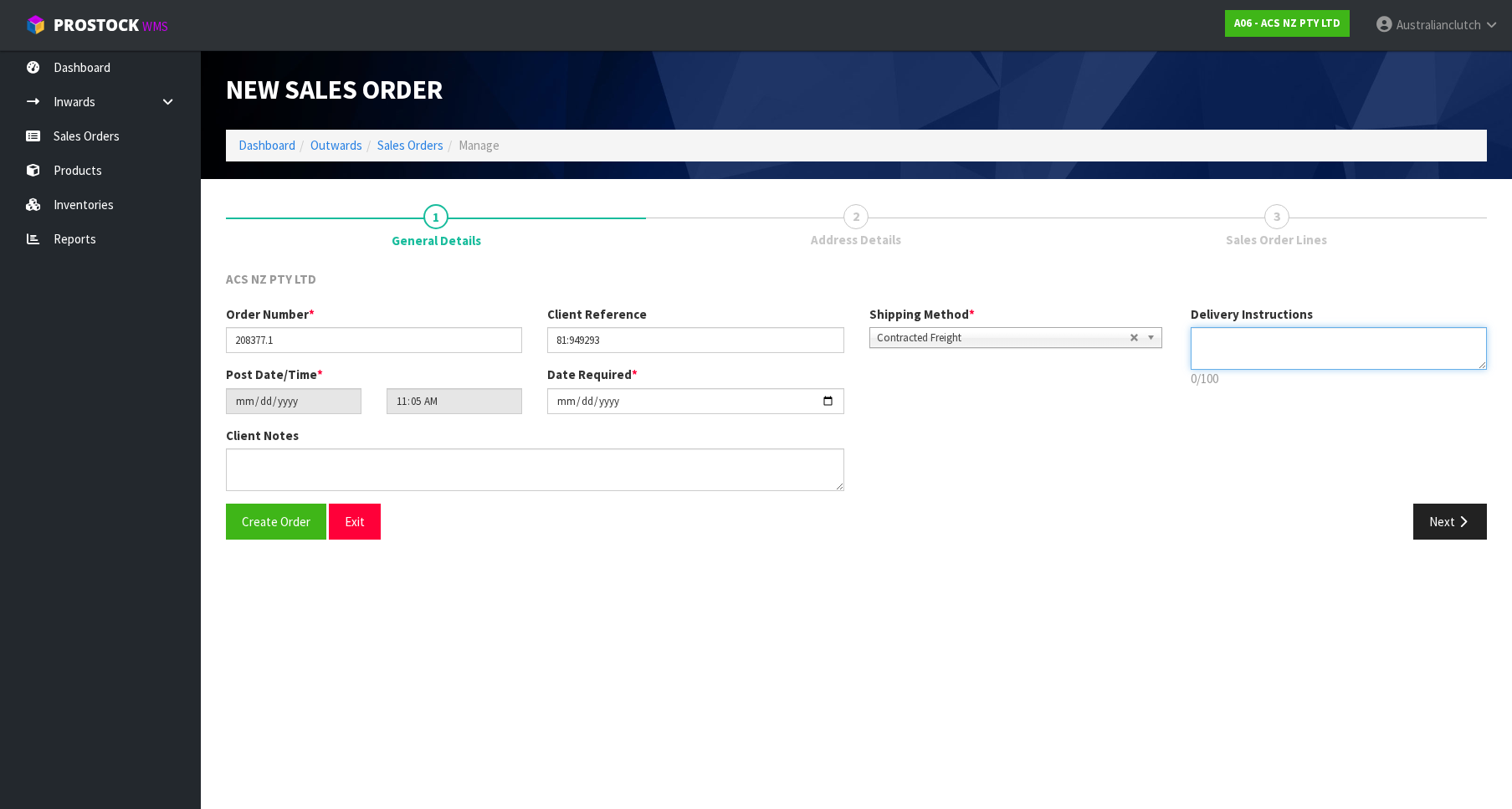
click at [1310, 351] on textarea at bounding box center [1338, 348] width 296 height 42
type textarea "PLEASE SEND VIA NZC"
click at [1446, 524] on button "Next" at bounding box center [1450, 522] width 74 height 36
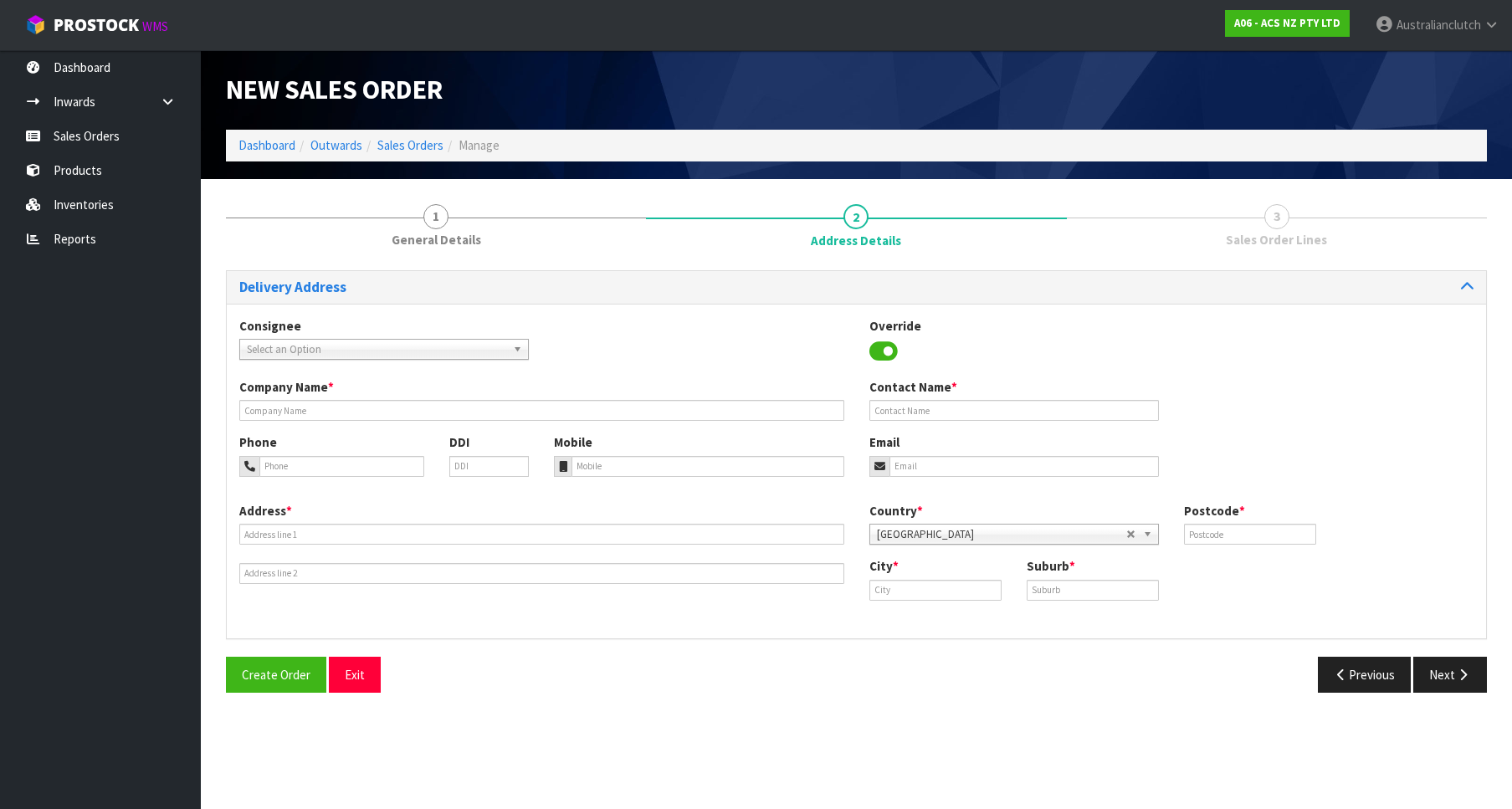
click at [265, 346] on span "Select an Option" at bounding box center [377, 350] width 260 height 20
type input "bnt roll"
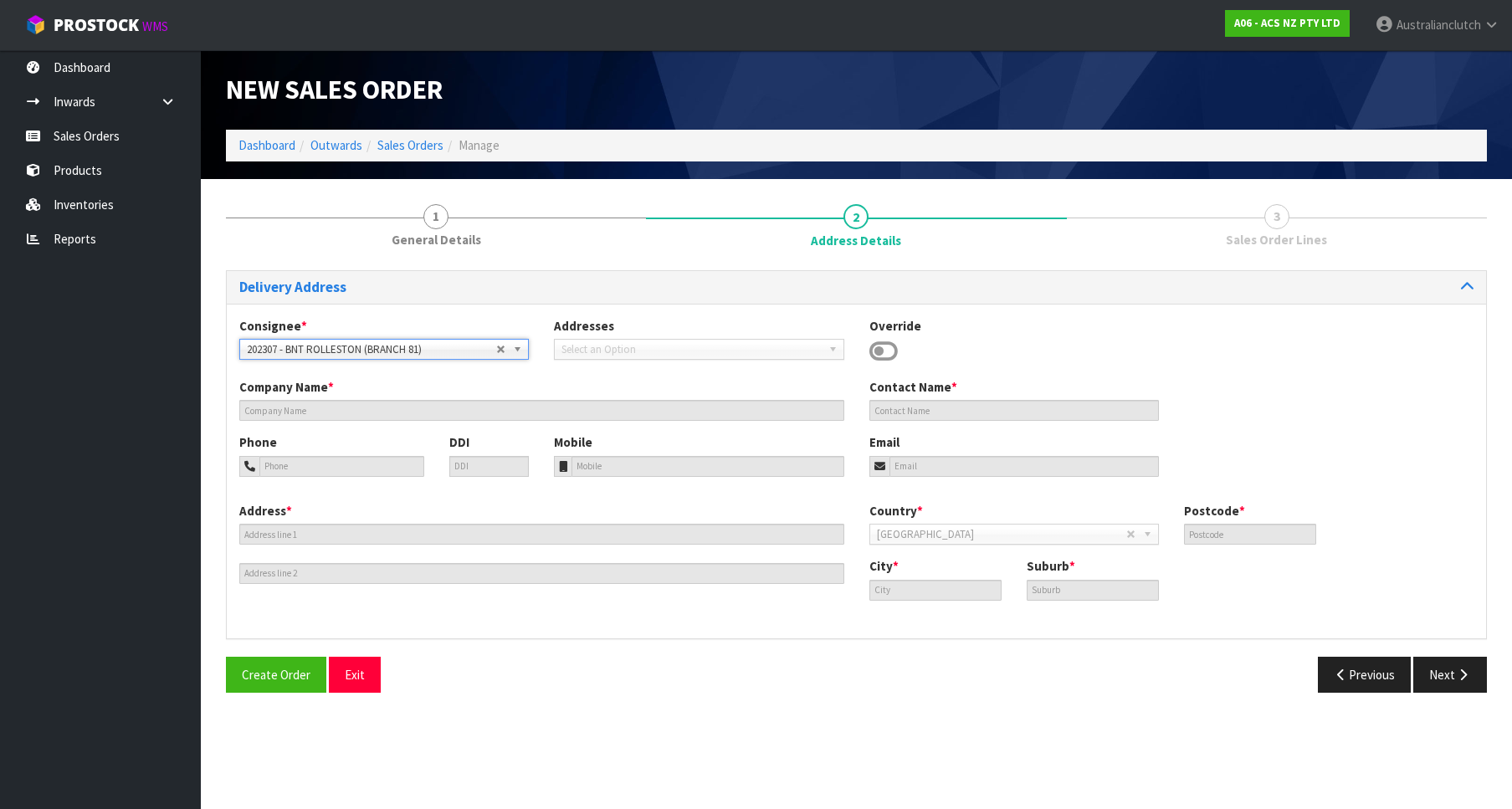
type input "BNT ROLLESTON (BRANCH 81)"
type input "09 900 0081"
type input "[STREET_ADDRESS]"
type input "7614"
type input "Canterbury"
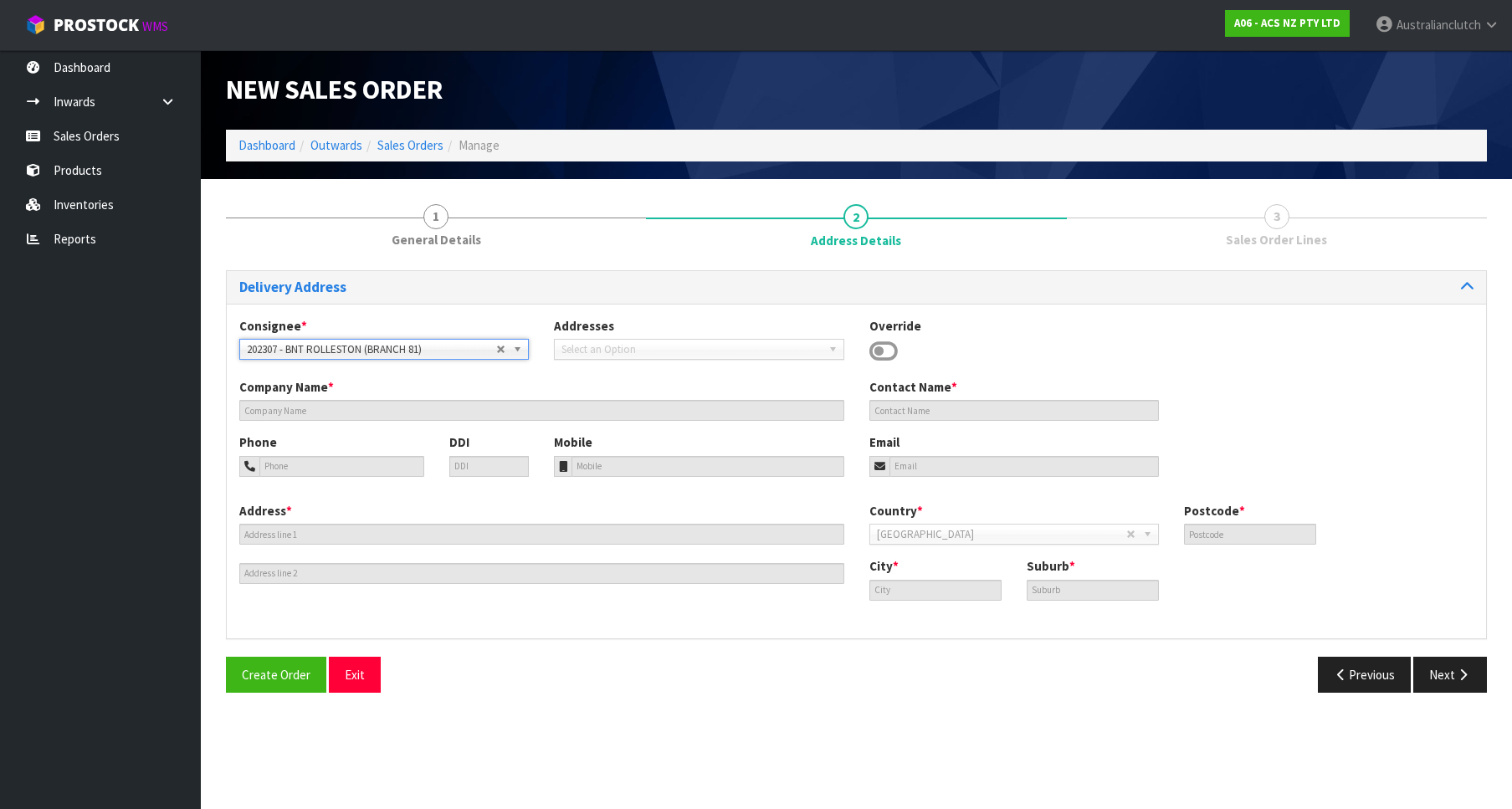
type input "ROLLESTON"
click at [1431, 680] on button "Next" at bounding box center [1450, 675] width 74 height 36
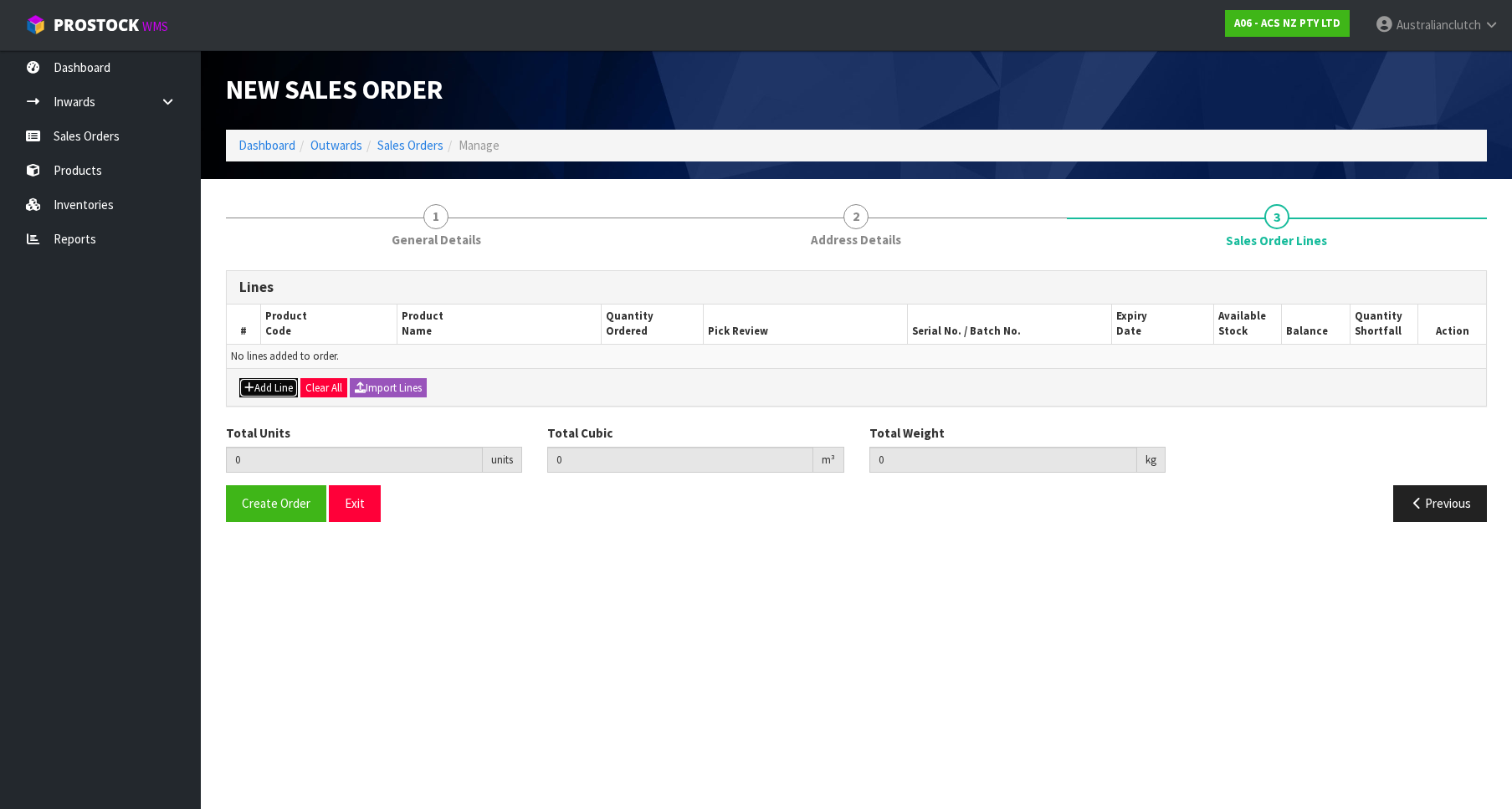
click at [276, 388] on button "Add Line" at bounding box center [268, 388] width 59 height 20
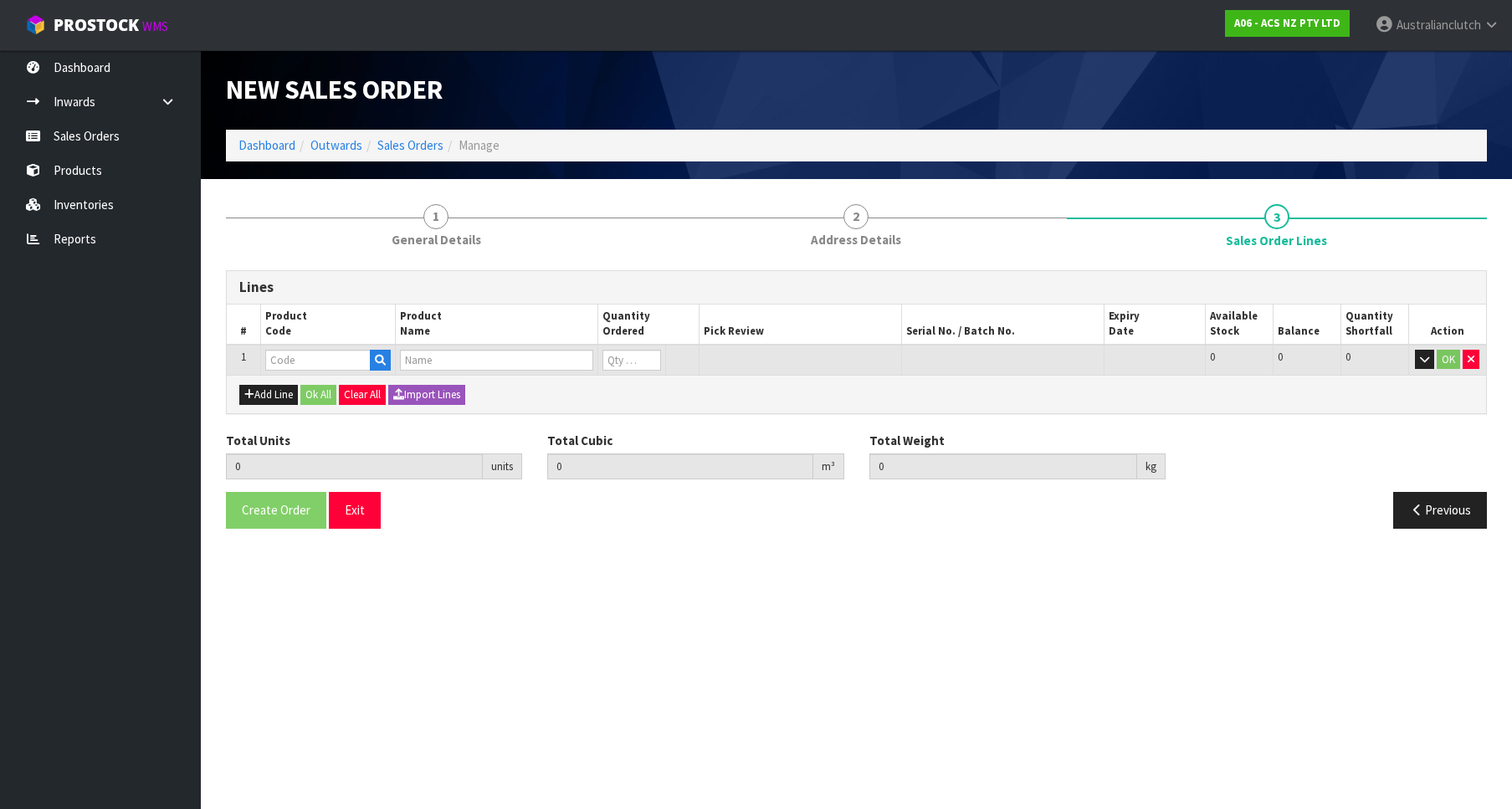
click at [304, 354] on input "text" at bounding box center [317, 360] width 105 height 21
type input "SCIZ014"
type input "0.000000"
type input "0.000"
type input "CLUTCH S/CYL ISUZU 25.40MM (1)"
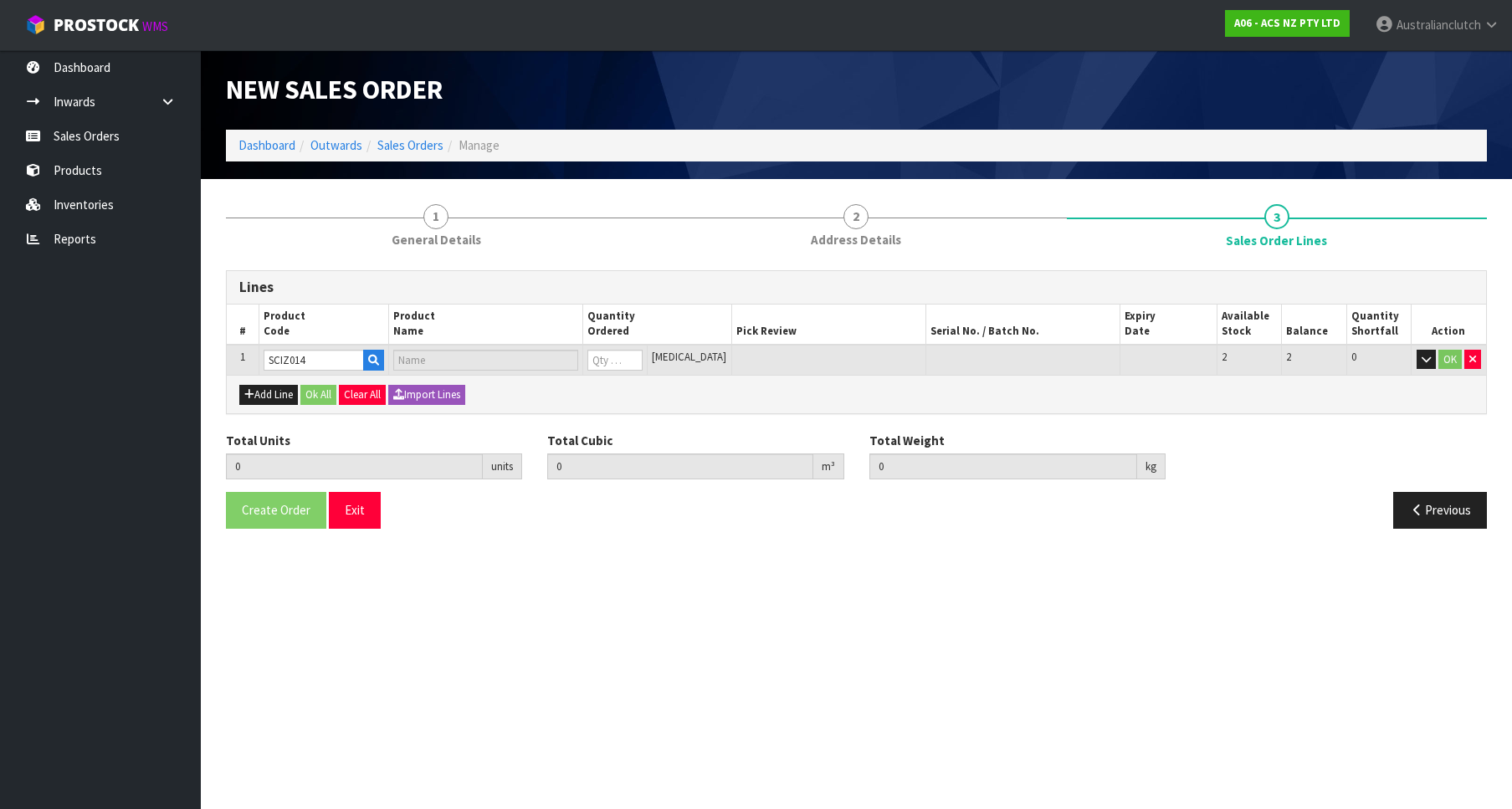
type input "0"
type input "1"
type input "0.000364"
type input "0.72"
type input "1"
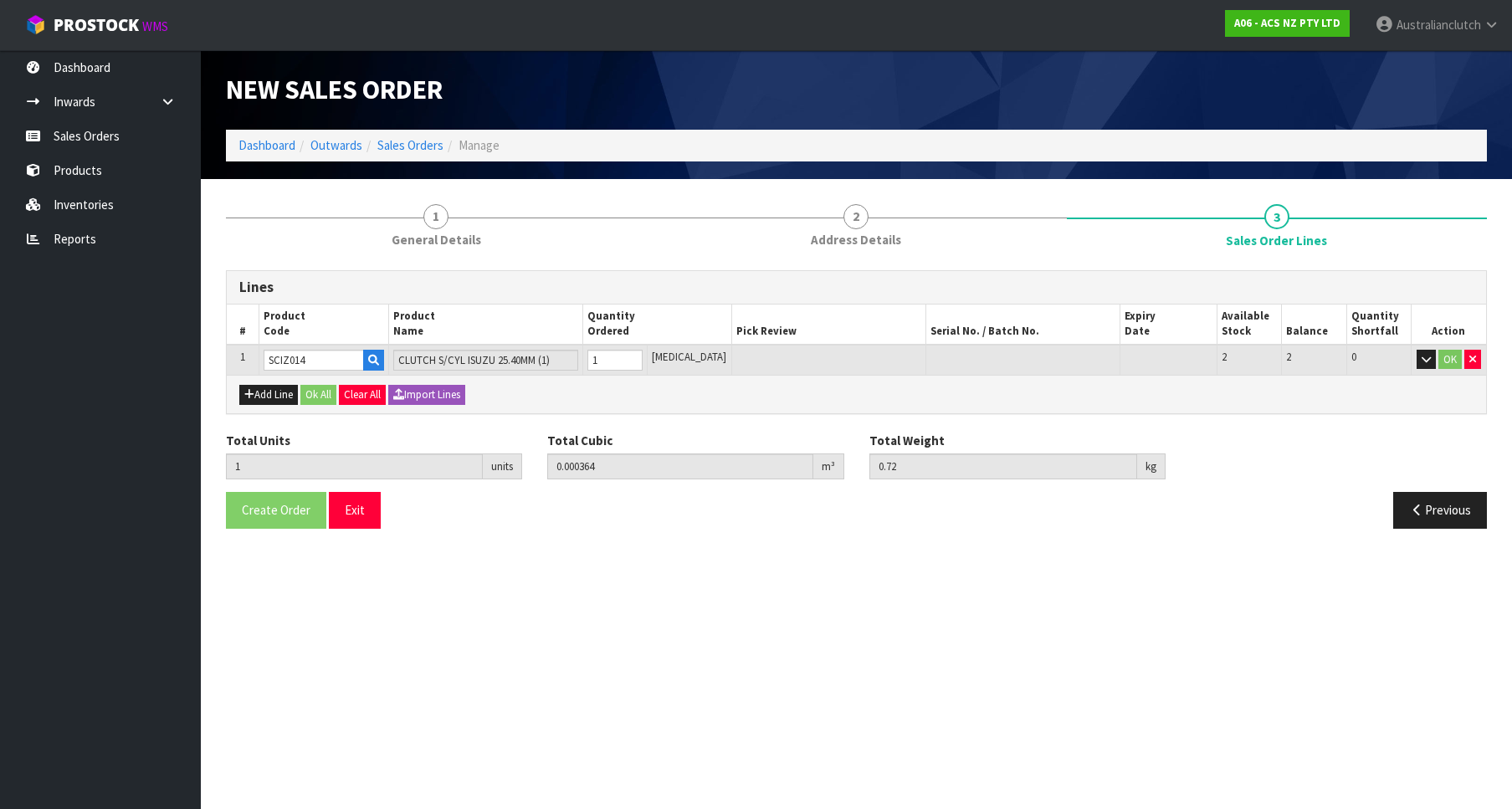
click at [643, 354] on input "1" at bounding box center [614, 360] width 55 height 21
type input "SCIZ014"
click at [1449, 354] on button "OK" at bounding box center [1450, 360] width 23 height 20
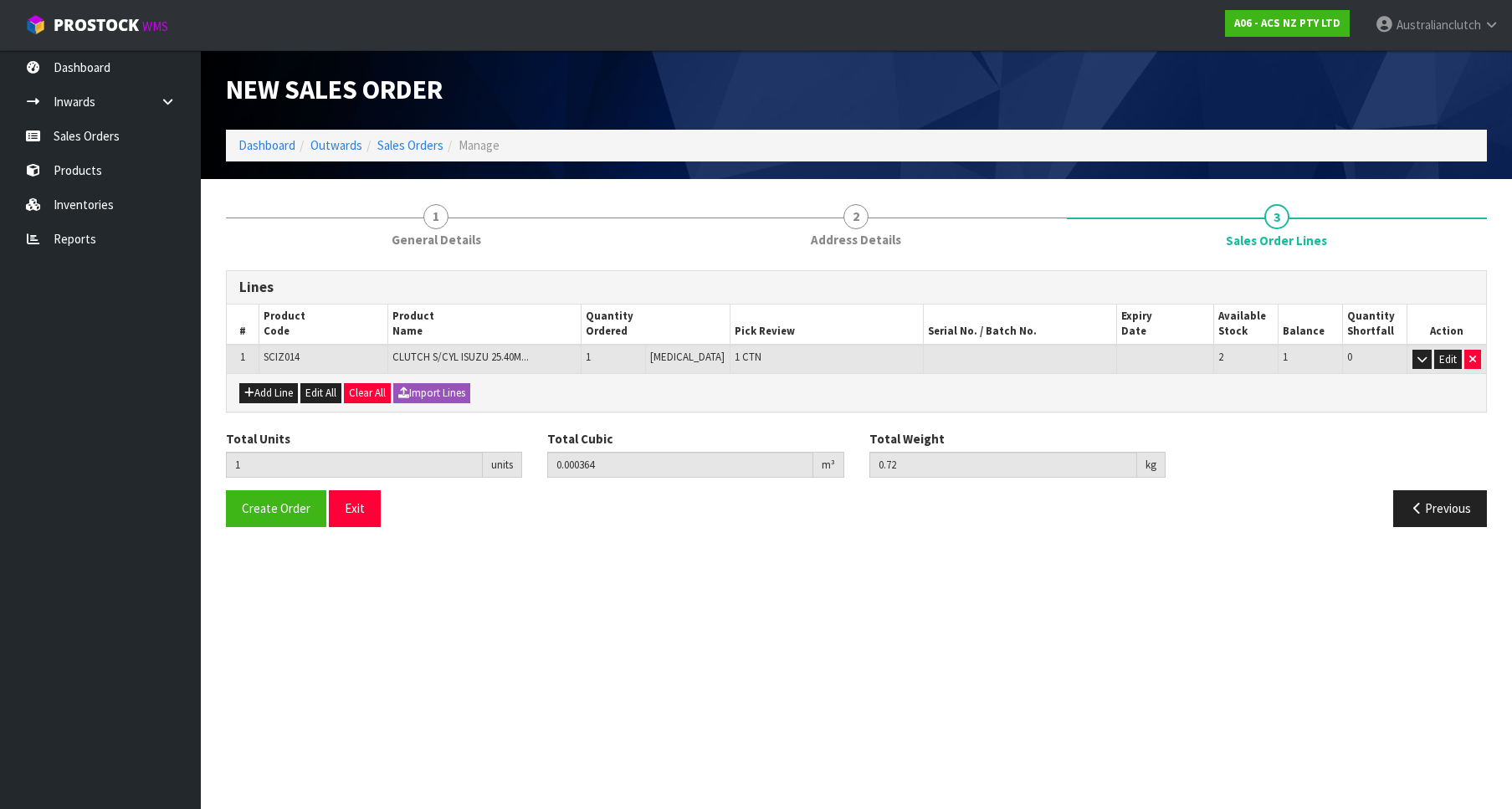
click at [284, 488] on div "Total Units 1 units Total Cubic 0.000364 m³ Total Weight 0.72 kg" at bounding box center [857, 461] width 1286 height 61
click at [279, 508] on span "Create Order" at bounding box center [276, 509] width 69 height 16
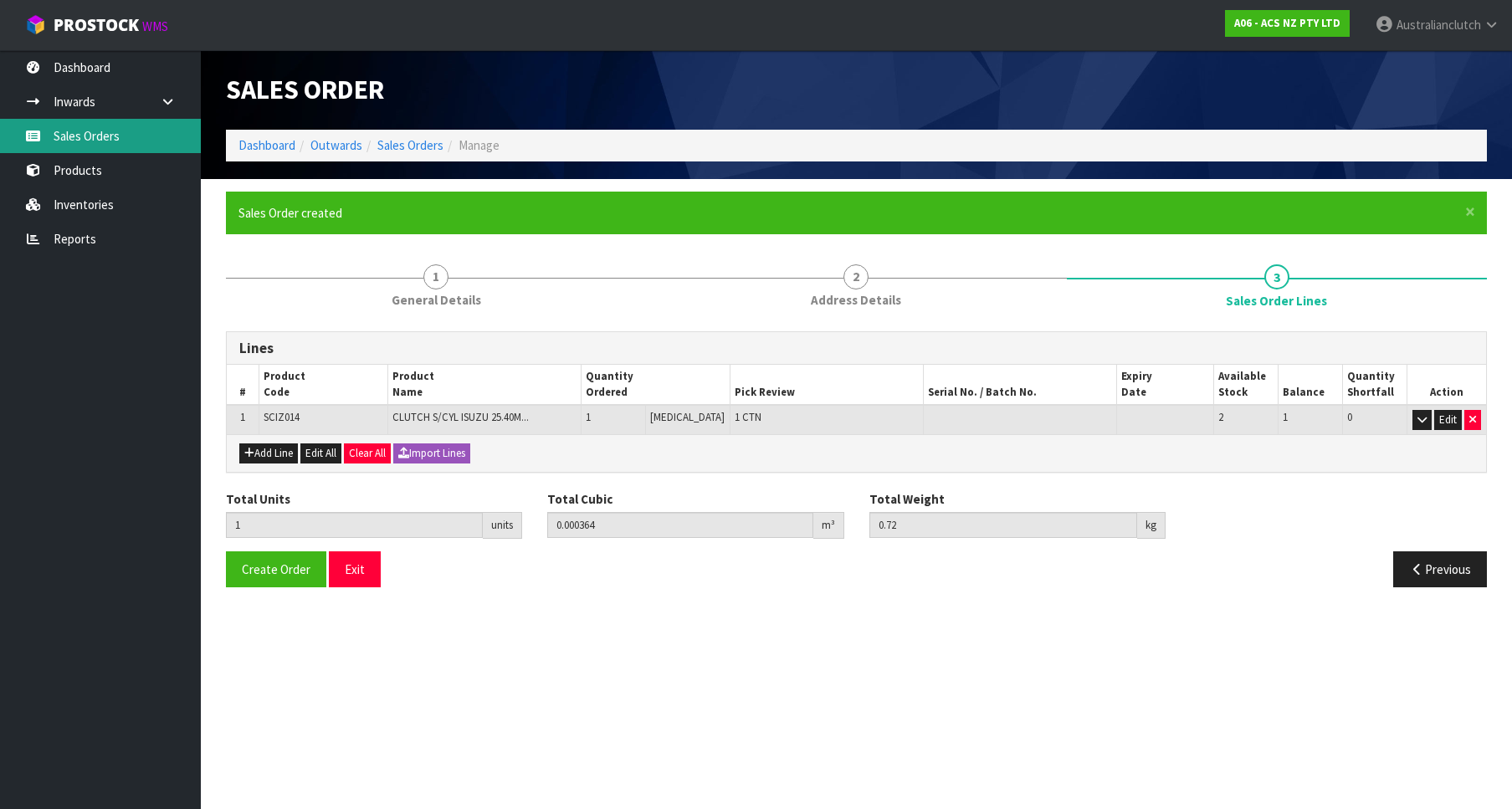
click at [100, 147] on link "Sales Orders" at bounding box center [100, 136] width 201 height 34
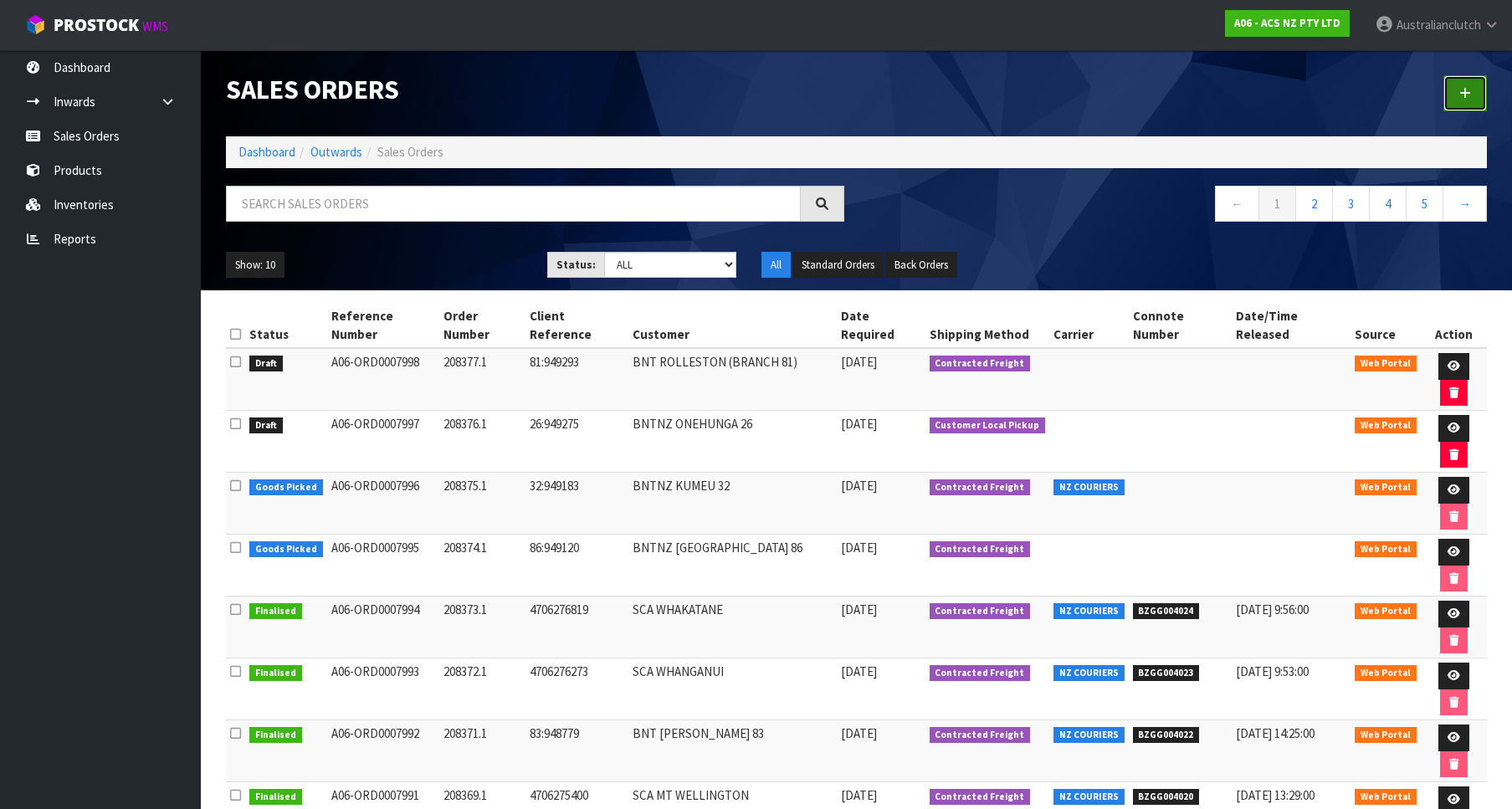
click at [1479, 100] on link at bounding box center [1465, 94] width 43 height 36
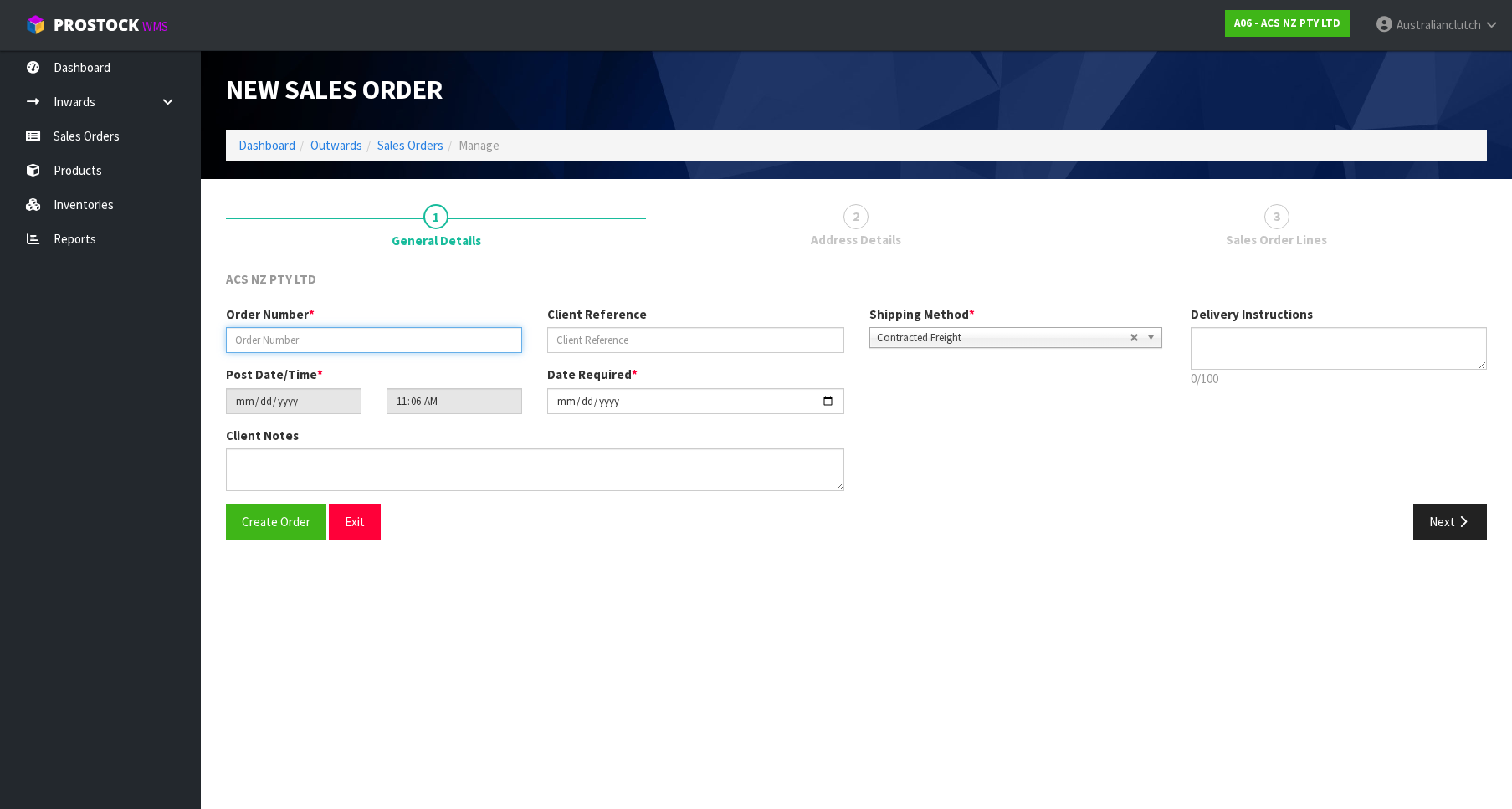
click at [399, 348] on input "text" at bounding box center [374, 340] width 296 height 26
paste input "208378.1"
type input "208378.1"
click at [613, 357] on div "Order Number * 208378.1 Client Reference Shipping Method * Pickup Contracted Fr…" at bounding box center [696, 336] width 965 height 60
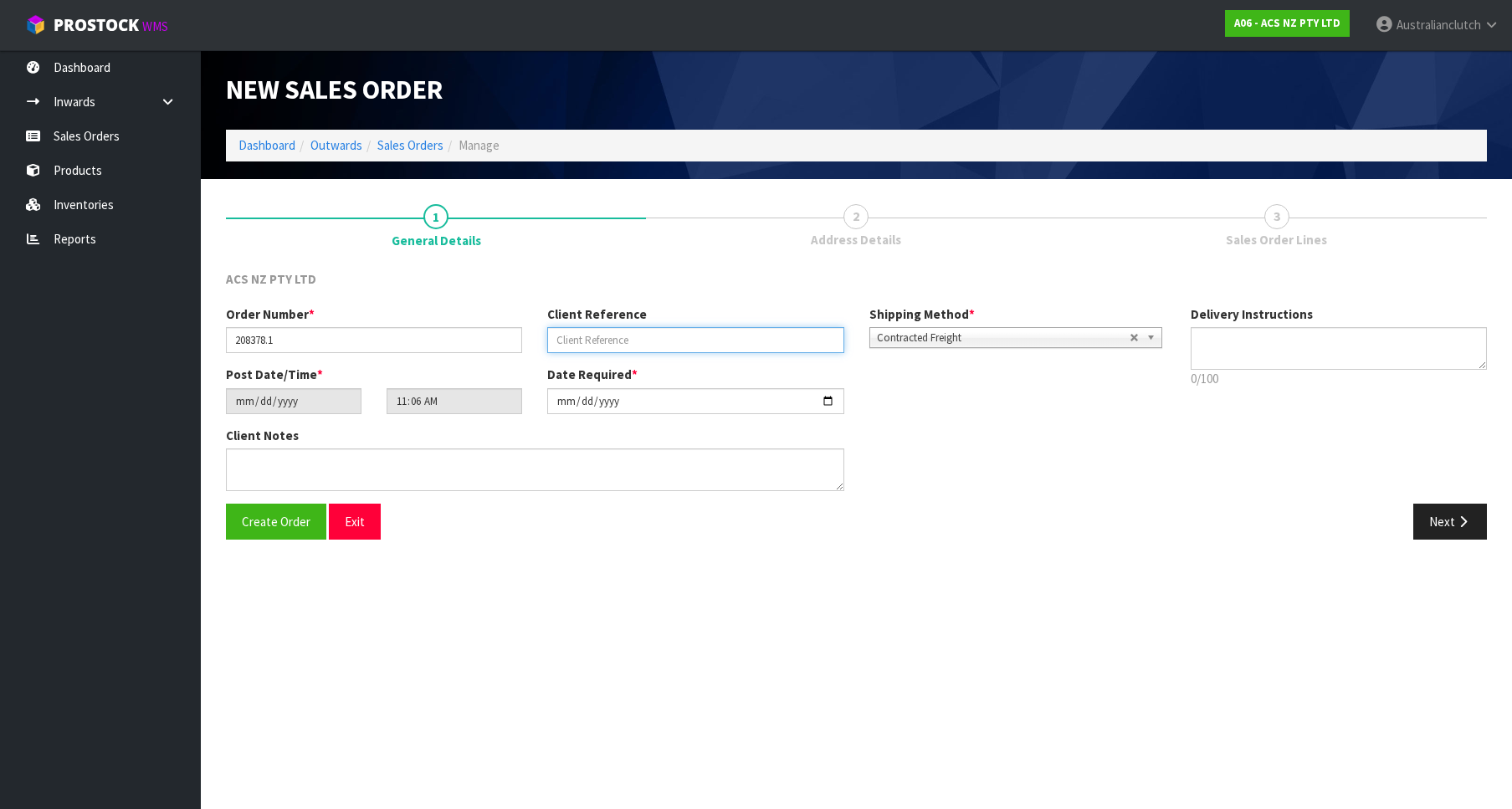
click at [605, 339] on input "text" at bounding box center [695, 340] width 296 height 26
paste input "81:949298"
type input "81:949298"
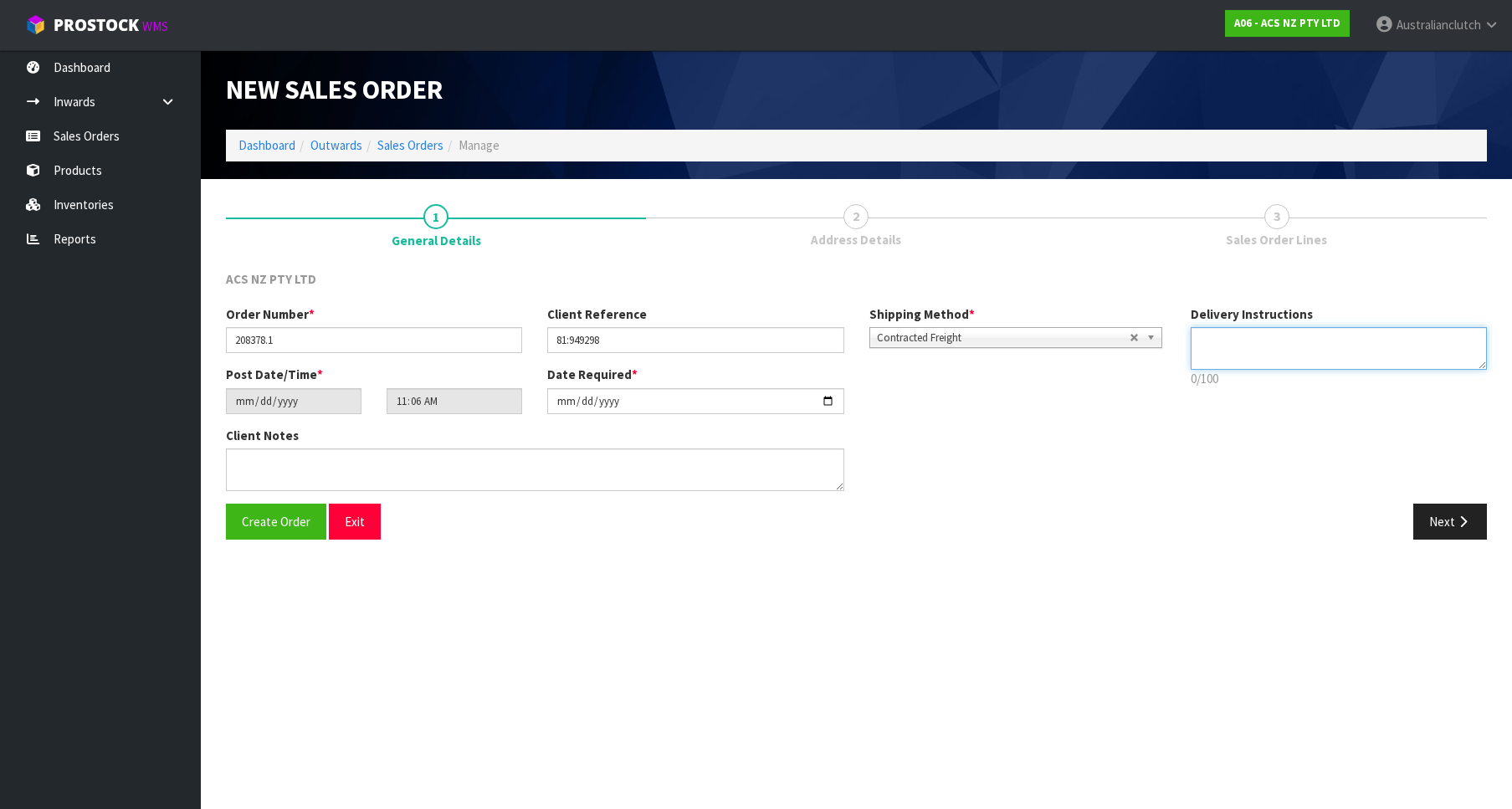
click at [1340, 349] on textarea at bounding box center [1338, 348] width 296 height 42
type textarea "PLEASE SEND VIA NZC"
click at [1462, 547] on div "Create Order Exit Next" at bounding box center [857, 529] width 1286 height 49
click at [1452, 529] on button "Next" at bounding box center [1450, 522] width 74 height 36
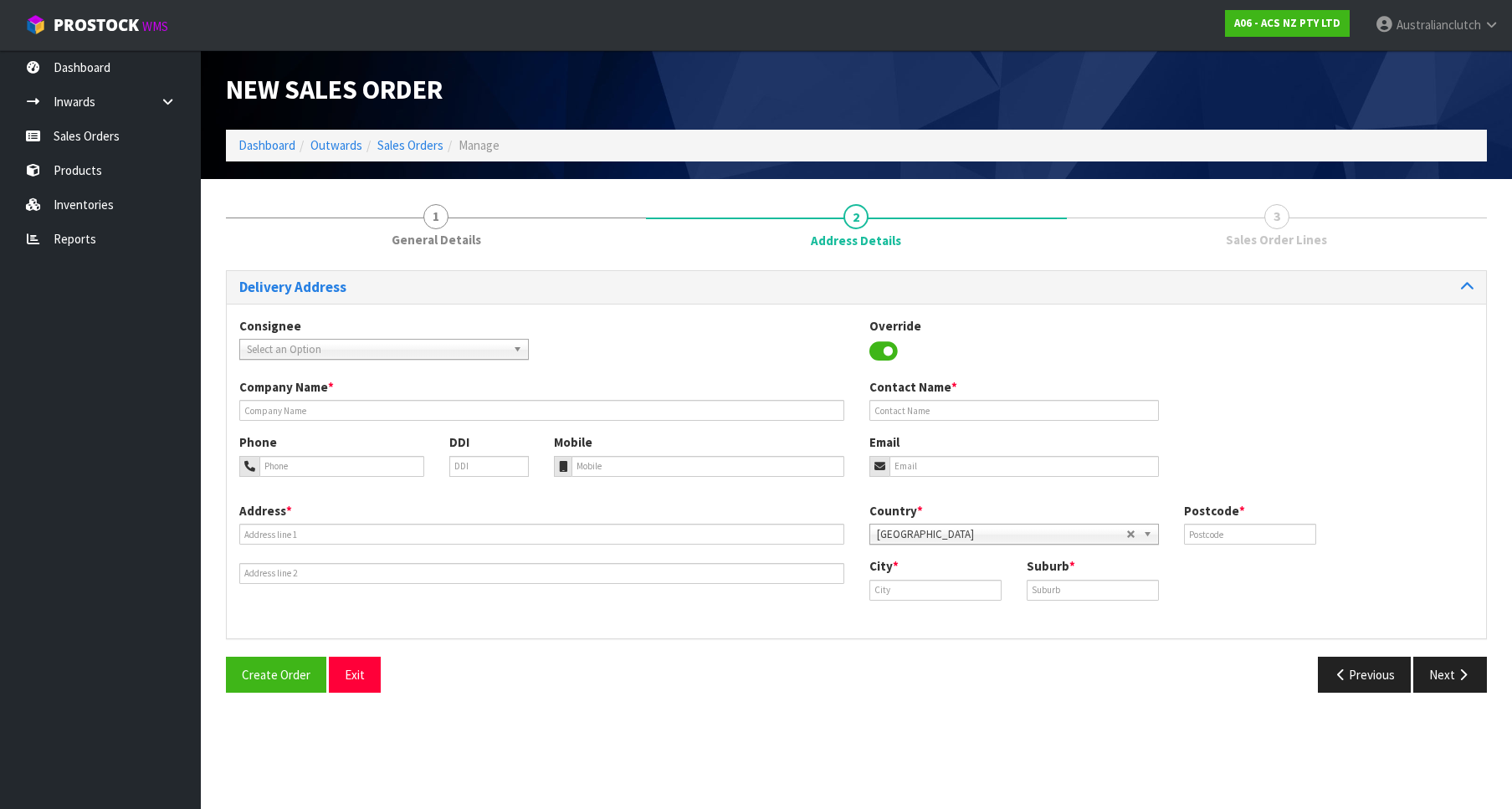
click at [364, 372] on div "Consignee 000001.BAY MECHANICS - BAY MECHANICS 000001A - BRAKE & TRANSMISSION N…" at bounding box center [856, 348] width 1259 height 61
click at [350, 356] on span "Select an Option" at bounding box center [377, 350] width 260 height 20
type input "0000000022"
type input "bnt rol"
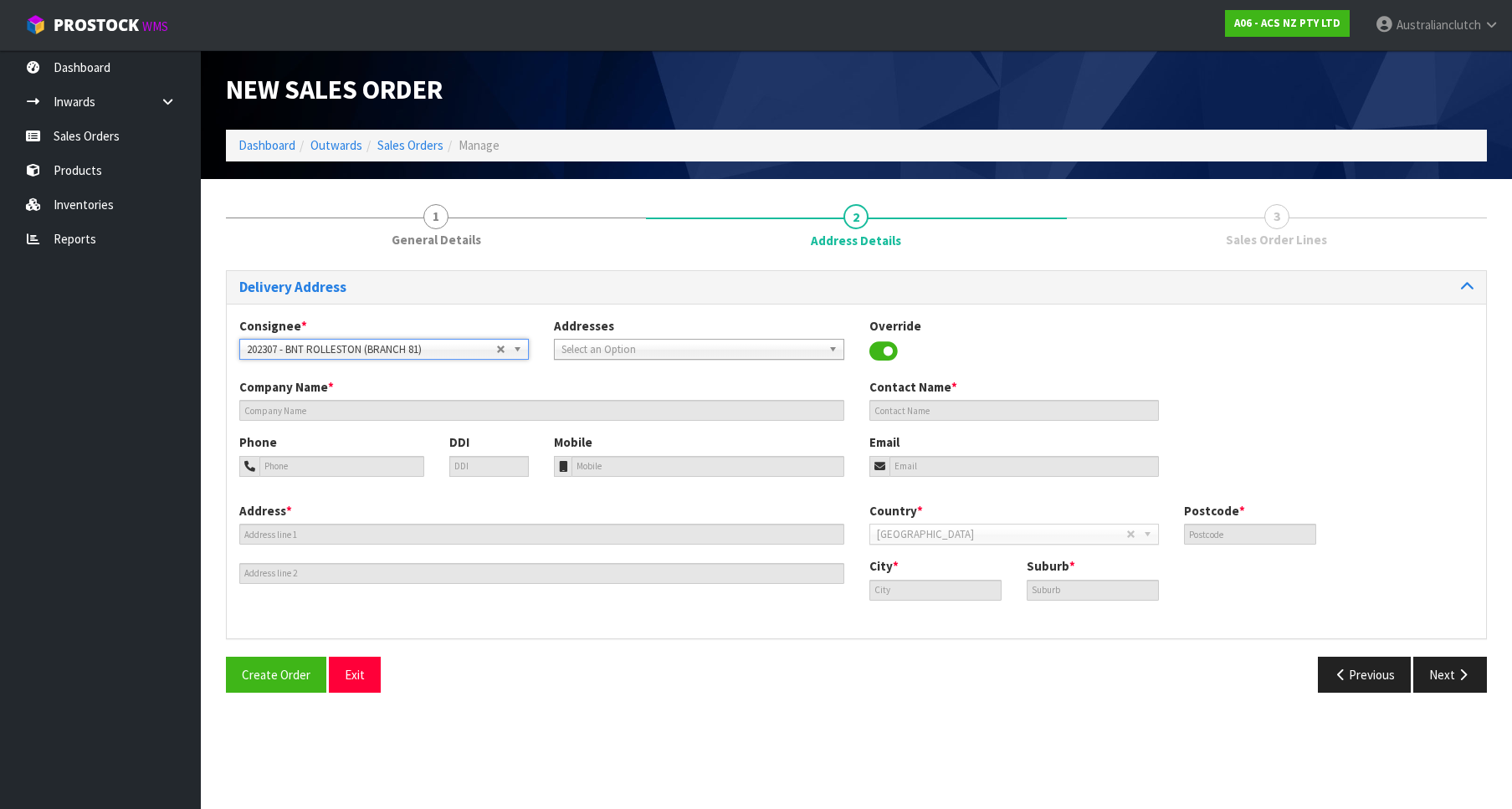
type input "BNT ROLLESTON (BRANCH 81)"
type input "09 900 0081"
type input "[STREET_ADDRESS]"
type input "7614"
type input "Canterbury"
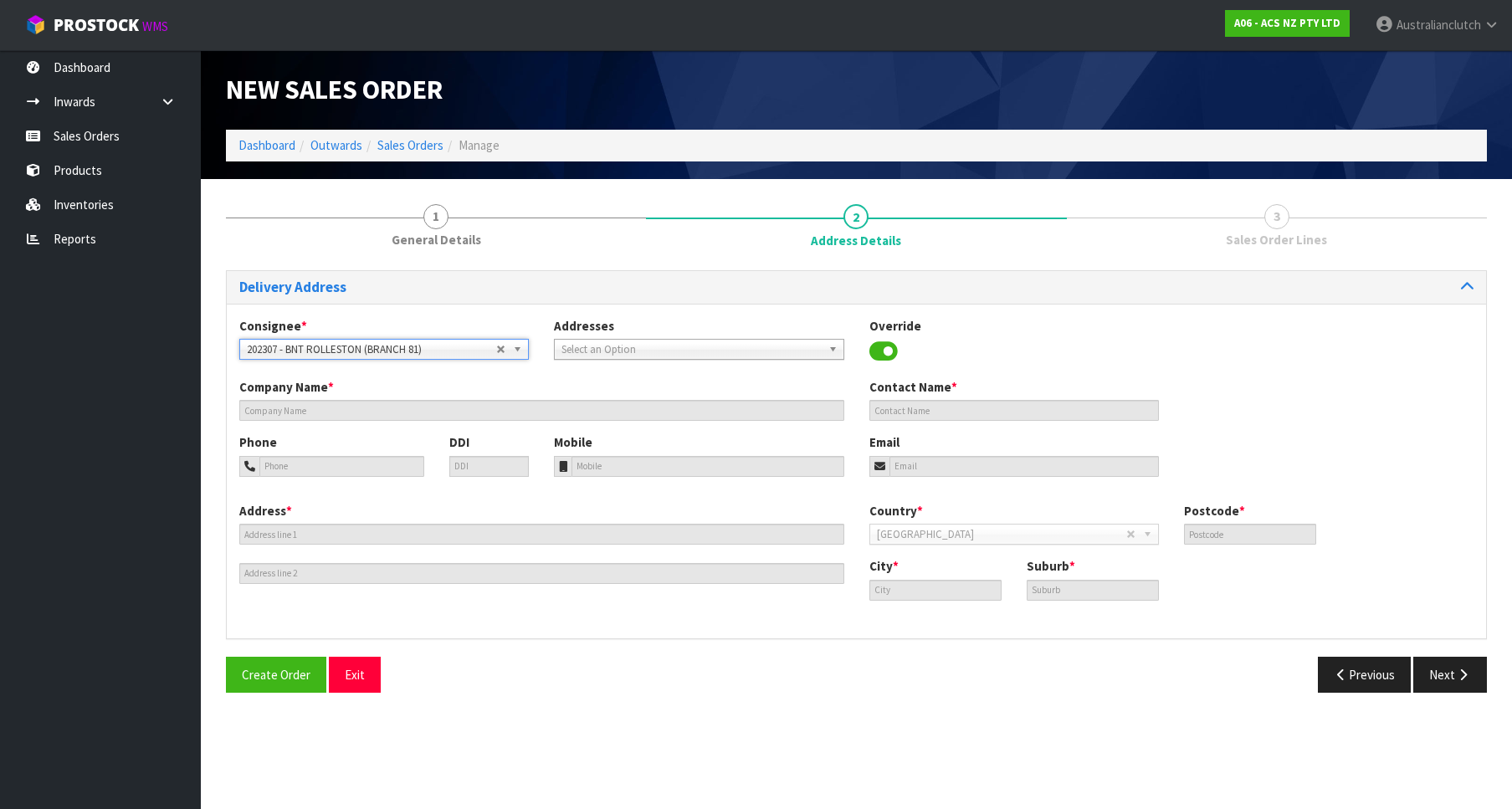
type input "ROLLESTON"
drag, startPoint x: 1443, startPoint y: 686, endPoint x: 1268, endPoint y: 653, distance: 178.1
click at [1443, 685] on button "Next" at bounding box center [1450, 675] width 74 height 36
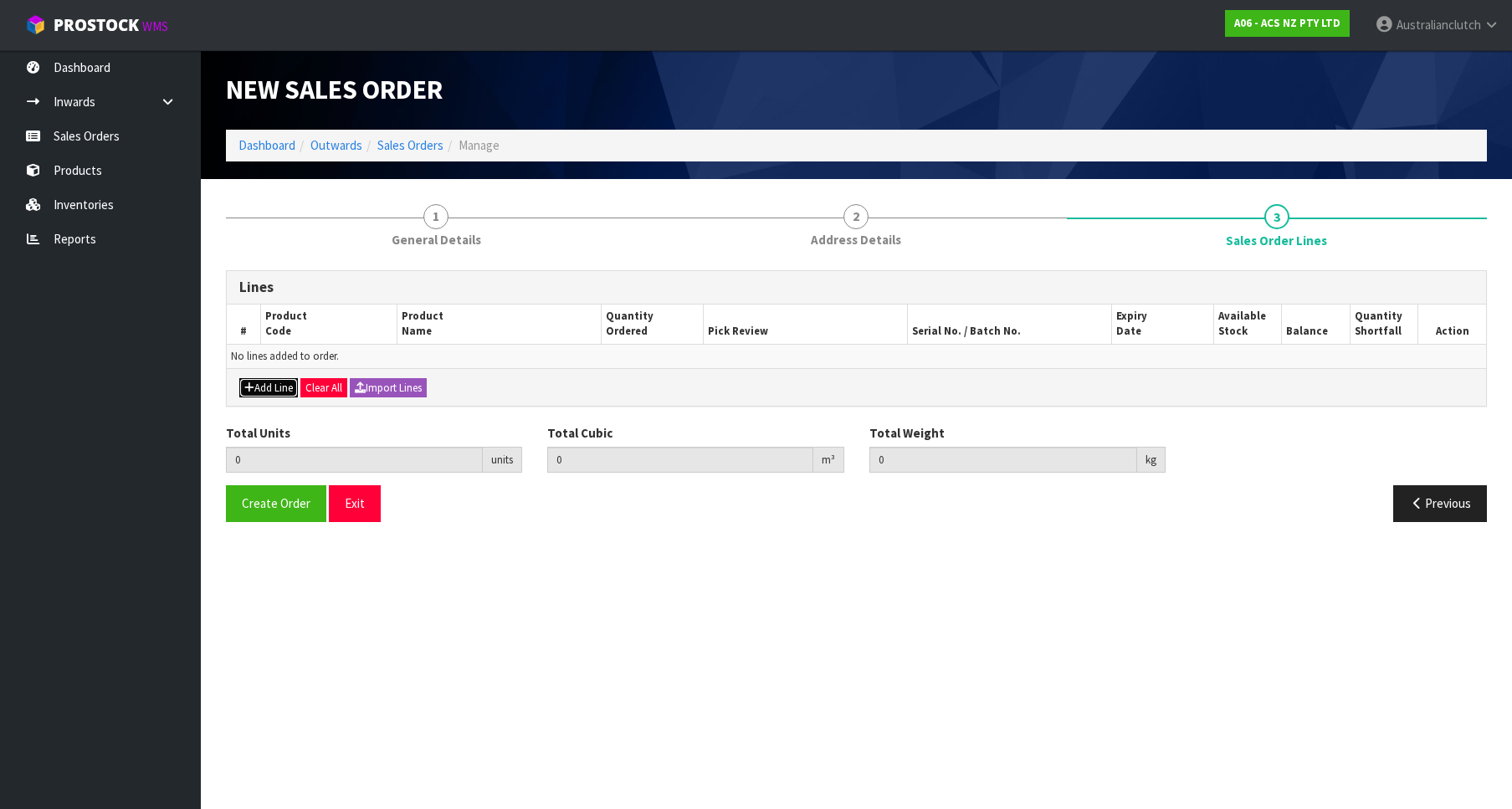
click at [268, 378] on div "Add Line Clear All Import Lines" at bounding box center [856, 387] width 1259 height 38
drag, startPoint x: 270, startPoint y: 386, endPoint x: 281, endPoint y: 376, distance: 14.9
click at [270, 385] on button "Add Line" at bounding box center [268, 388] width 59 height 20
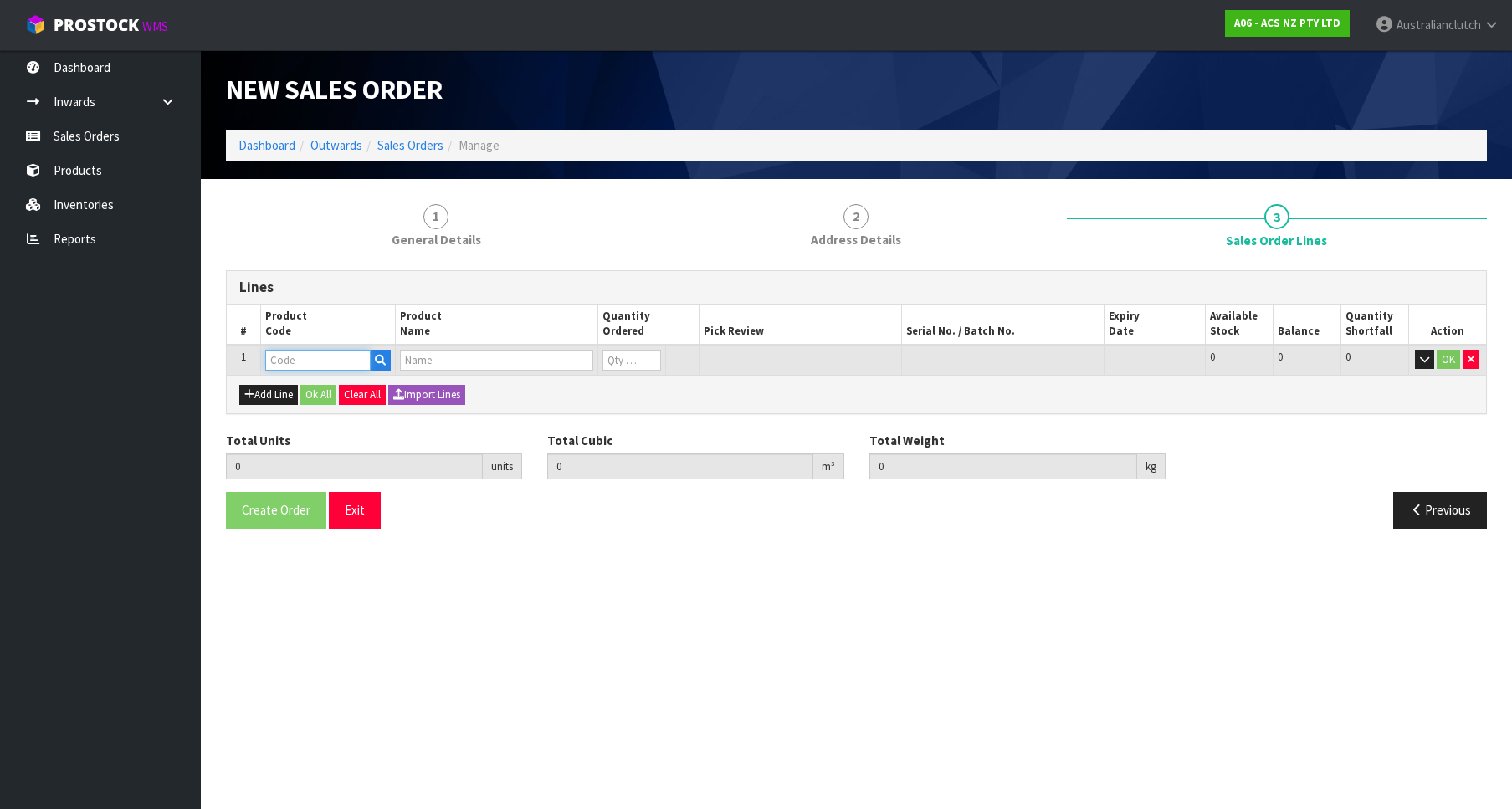
click at [307, 359] on input "text" at bounding box center [317, 360] width 105 height 21
paste input "SCIZ015"
type input "SCIZ015"
type input "0.000000"
type input "0.000"
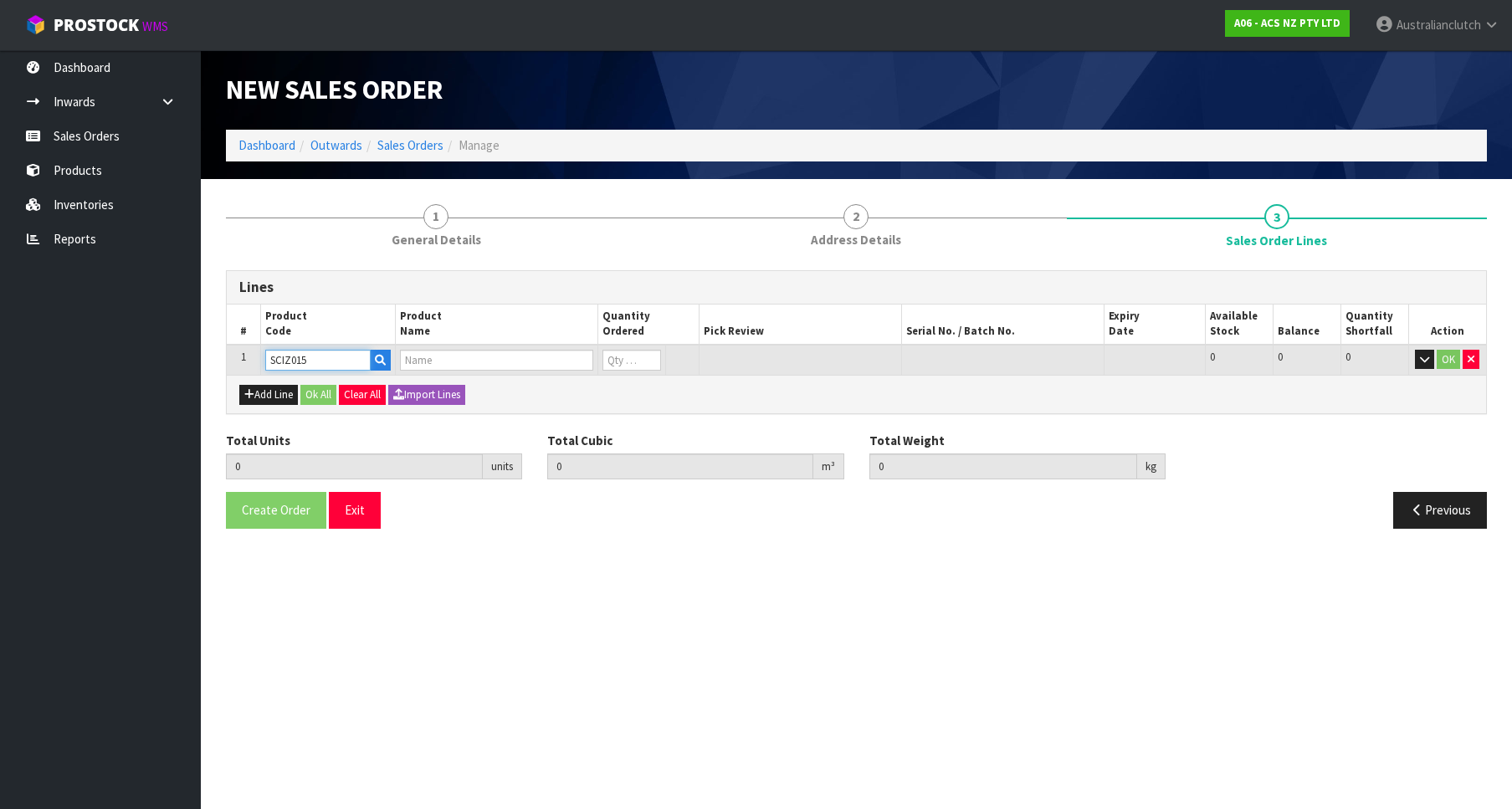
type input "CLUTCH S/CYL ISUZU 25.4MM (1IN)"
type input "0"
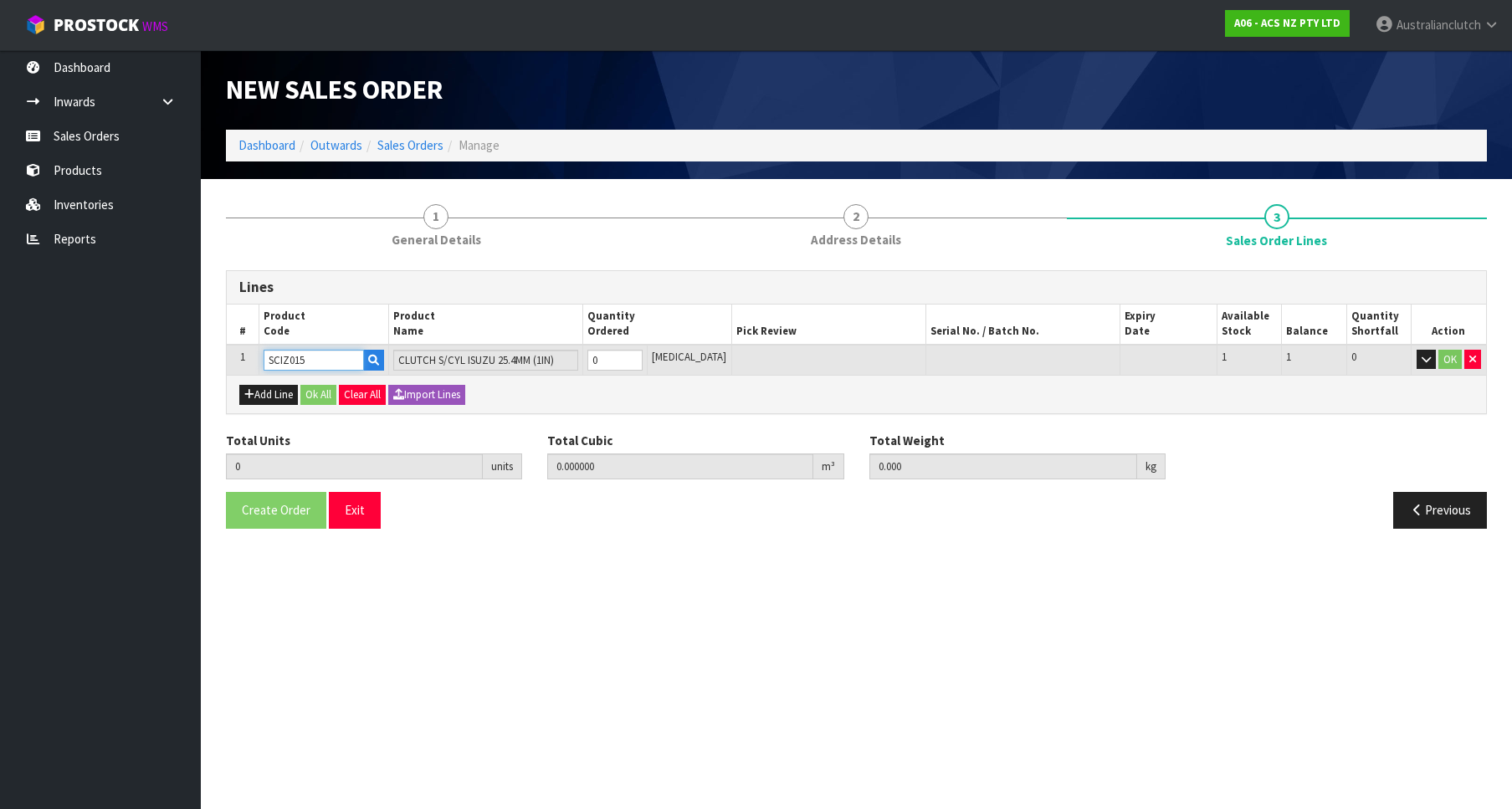
type input "1"
type input "0.0014"
type input "0.8"
type input "1"
click at [643, 354] on input "1" at bounding box center [614, 360] width 55 height 21
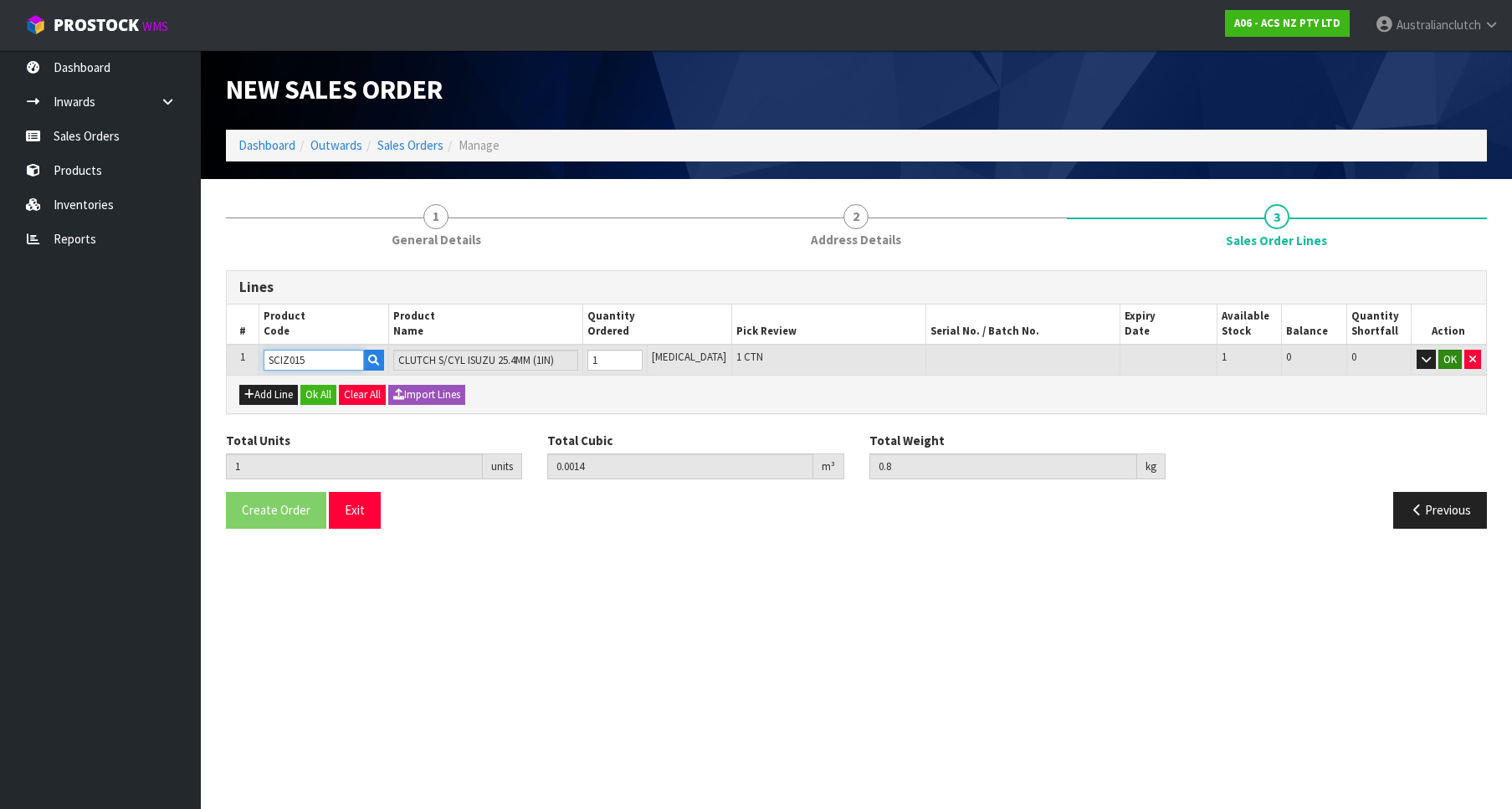
type input "SCIZ015"
click at [1451, 356] on button "OK" at bounding box center [1450, 360] width 23 height 20
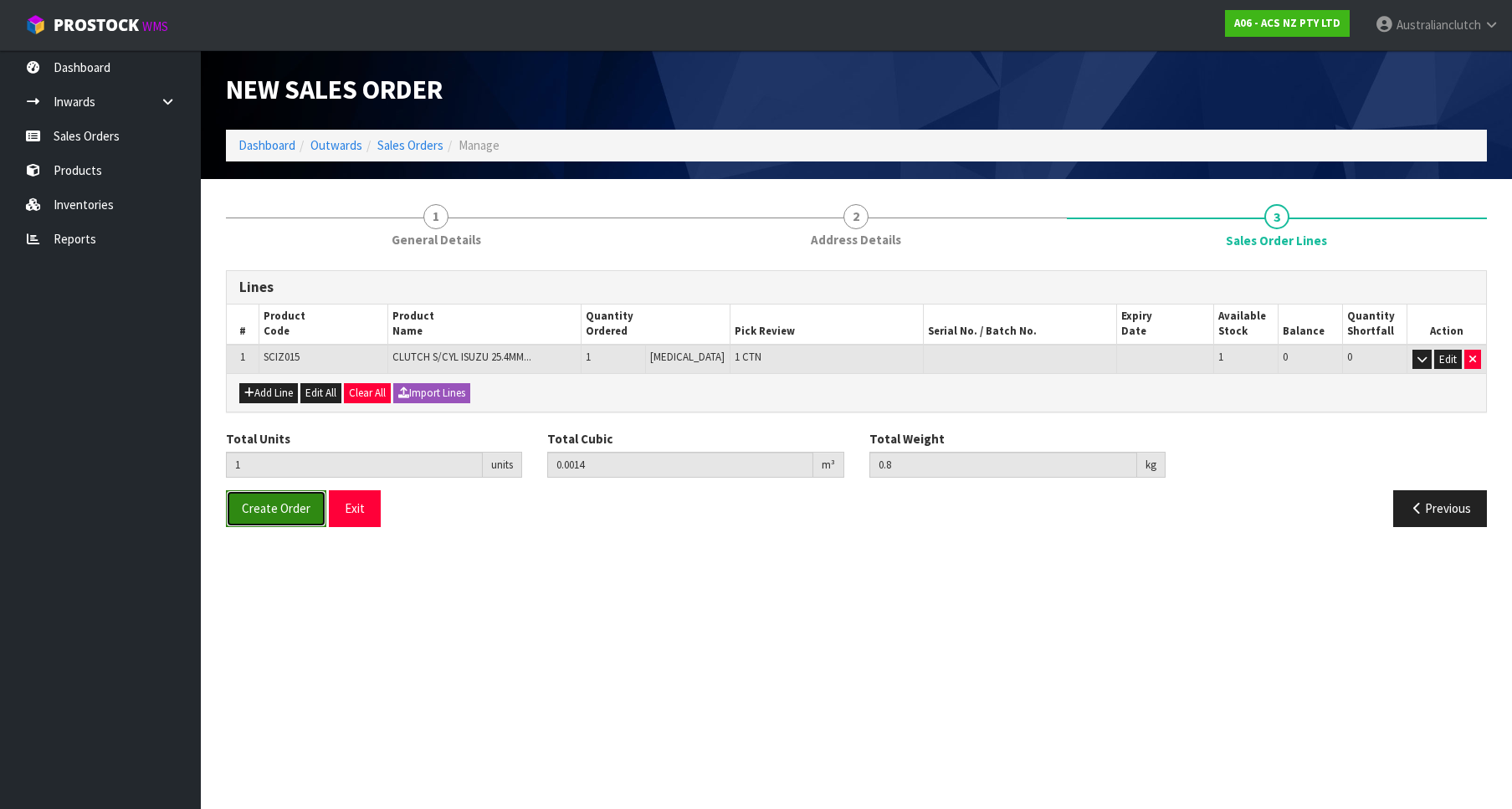
click at [272, 513] on span "Create Order" at bounding box center [276, 509] width 69 height 16
